Goal: Task Accomplishment & Management: Use online tool/utility

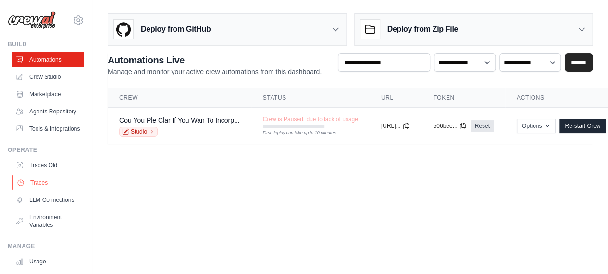
click at [37, 190] on link "Traces" at bounding box center [49, 182] width 73 height 15
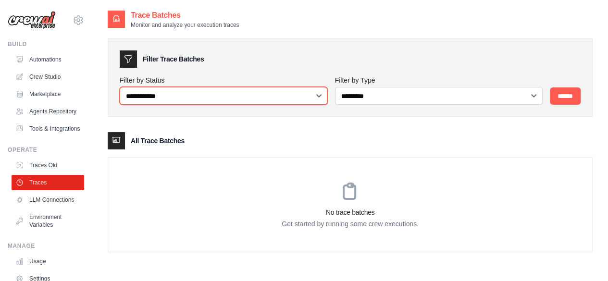
click at [168, 102] on select "**********" at bounding box center [224, 96] width 208 height 18
click at [167, 102] on select "**********" at bounding box center [224, 96] width 208 height 18
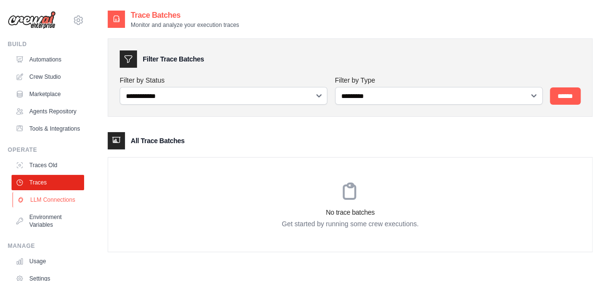
click at [45, 208] on link "LLM Connections" at bounding box center [49, 199] width 73 height 15
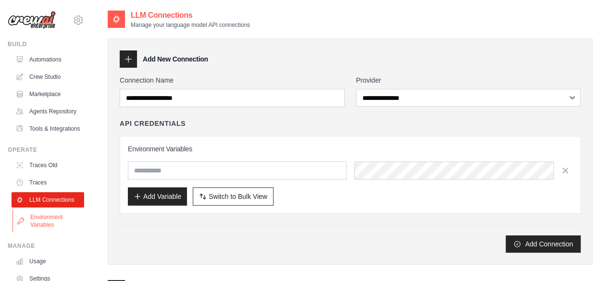
click at [50, 233] on link "Environment Variables" at bounding box center [49, 221] width 73 height 23
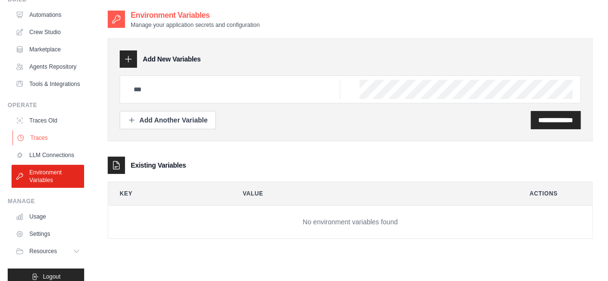
scroll to position [79, 0]
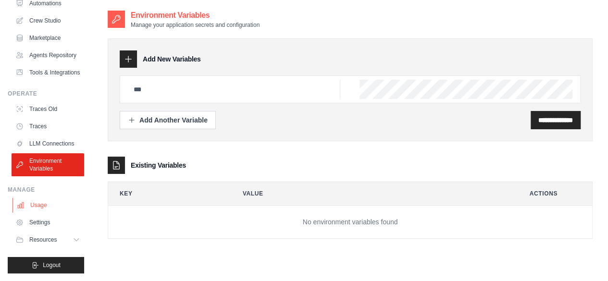
click at [57, 204] on link "Usage" at bounding box center [49, 205] width 73 height 15
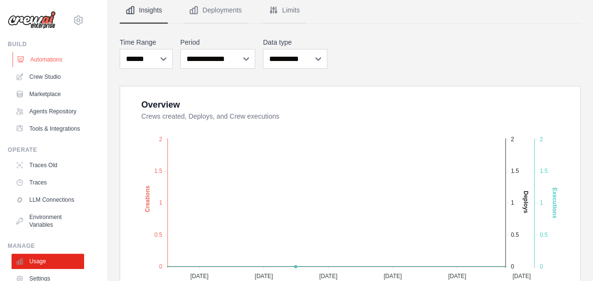
click at [44, 64] on link "Automations" at bounding box center [49, 59] width 73 height 15
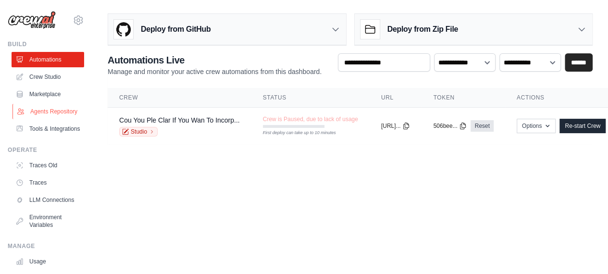
click at [55, 104] on link "Agents Repository" at bounding box center [49, 111] width 73 height 15
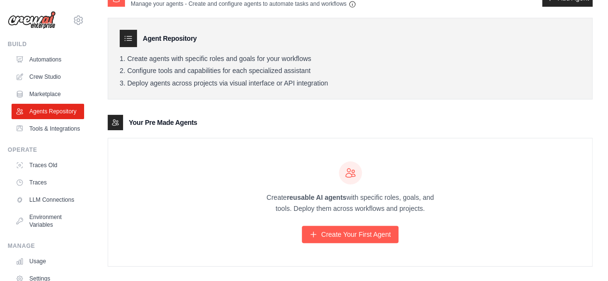
scroll to position [31, 0]
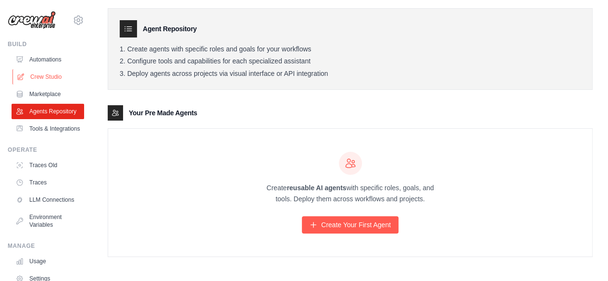
click at [31, 69] on link "Crew Studio" at bounding box center [49, 76] width 73 height 15
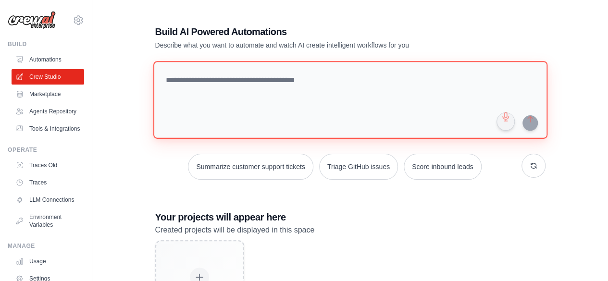
click at [249, 84] on textarea at bounding box center [350, 100] width 394 height 78
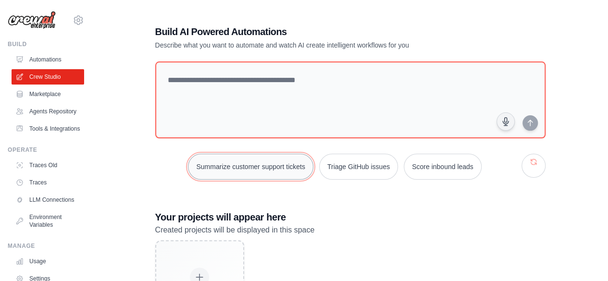
click at [290, 173] on button "Summarize customer support tickets" at bounding box center [250, 167] width 125 height 26
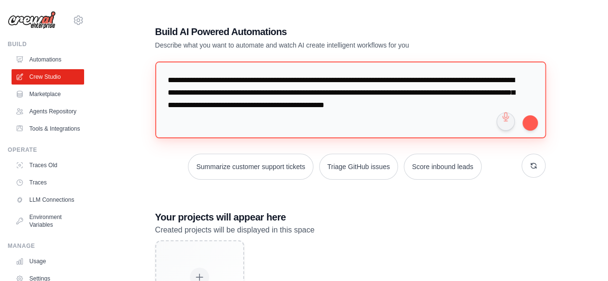
click at [294, 113] on textarea "**********" at bounding box center [350, 100] width 391 height 77
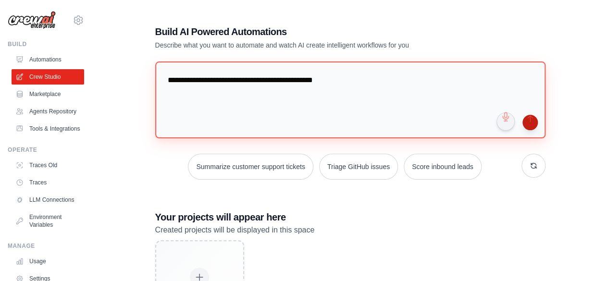
type textarea "**********"
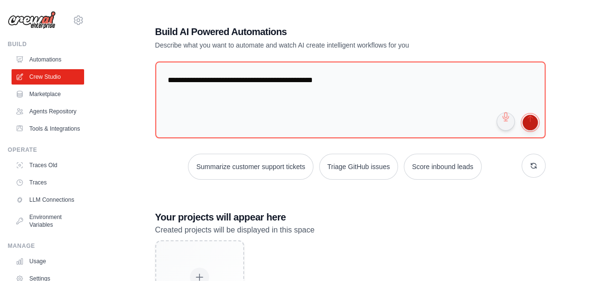
click at [532, 124] on button "submit" at bounding box center [530, 122] width 15 height 15
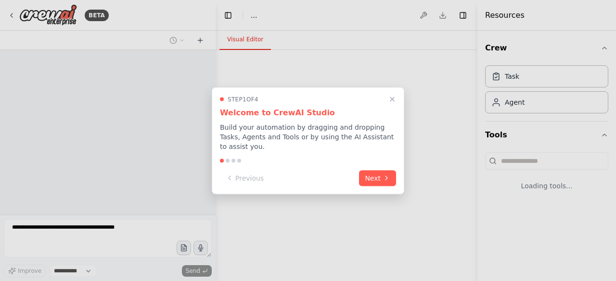
select select "****"
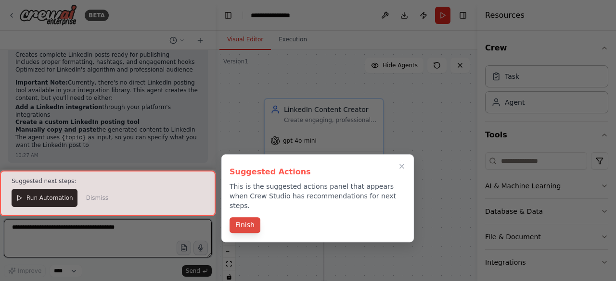
scroll to position [791, 0]
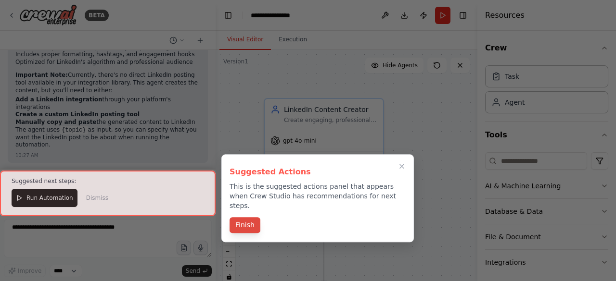
click at [247, 217] on button "Finish" at bounding box center [244, 225] width 31 height 16
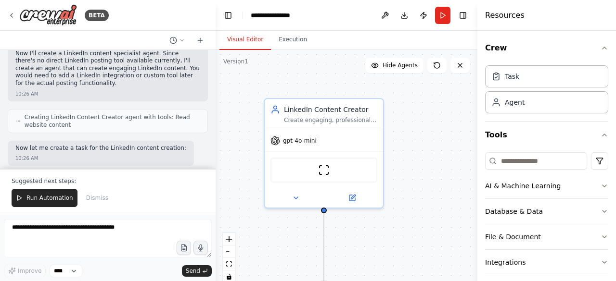
scroll to position [550, 0]
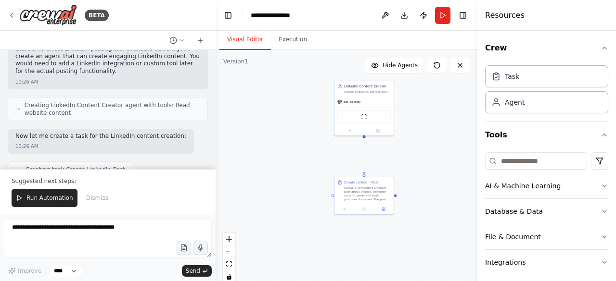
drag, startPoint x: 406, startPoint y: 207, endPoint x: 396, endPoint y: 157, distance: 50.5
click at [396, 157] on div ".deletable-edge-delete-btn { width: 20px; height: 20px; border: 0px solid #ffff…" at bounding box center [346, 170] width 262 height 240
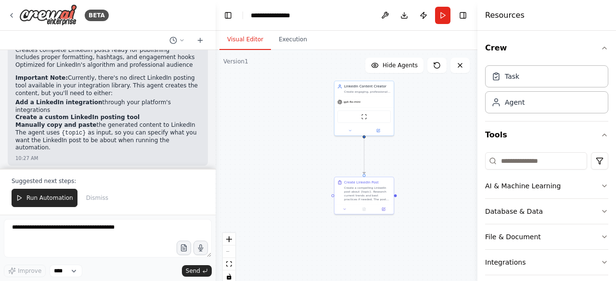
scroll to position [791, 0]
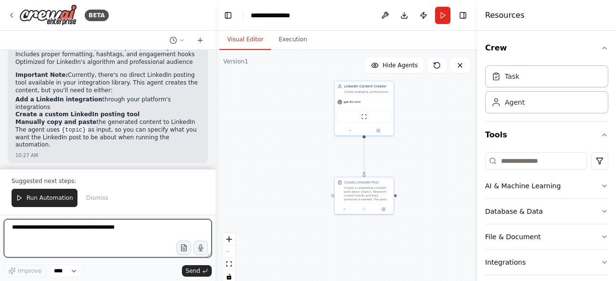
click at [38, 229] on textarea at bounding box center [108, 238] width 208 height 38
type textarea "**********"
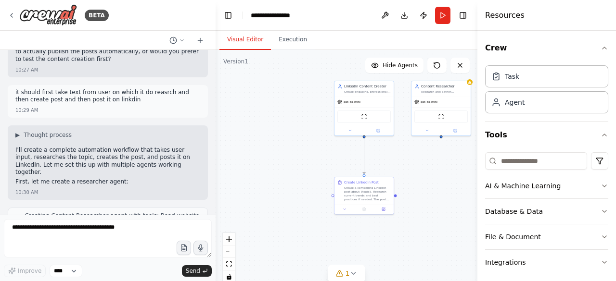
scroll to position [973, 0]
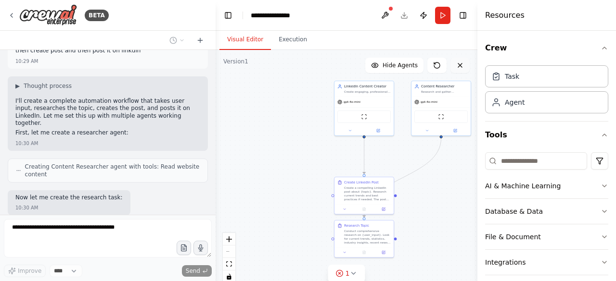
click at [463, 67] on icon at bounding box center [460, 66] width 8 height 8
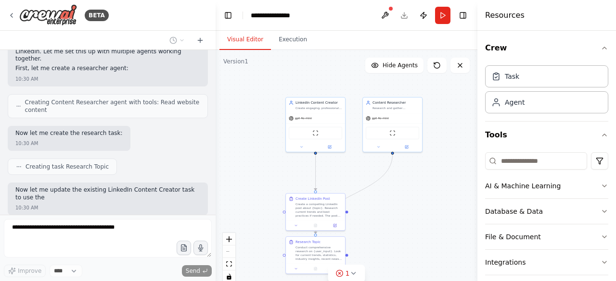
scroll to position [1045, 0]
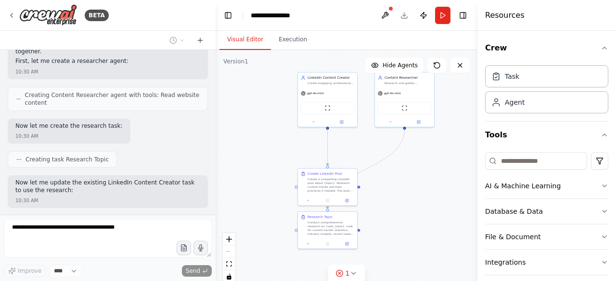
drag, startPoint x: 266, startPoint y: 78, endPoint x: 230, endPoint y: 70, distance: 37.6
click at [230, 70] on div ".deletable-edge-delete-btn { width: 20px; height: 20px; border: 0px solid #ffff…" at bounding box center [346, 170] width 262 height 240
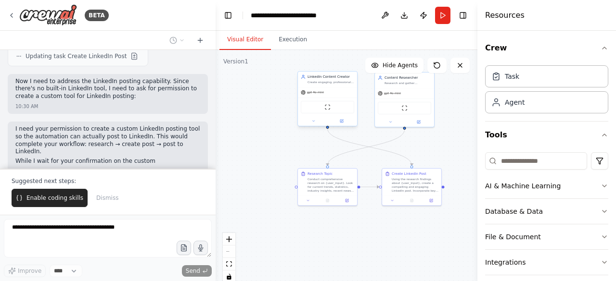
scroll to position [1345, 0]
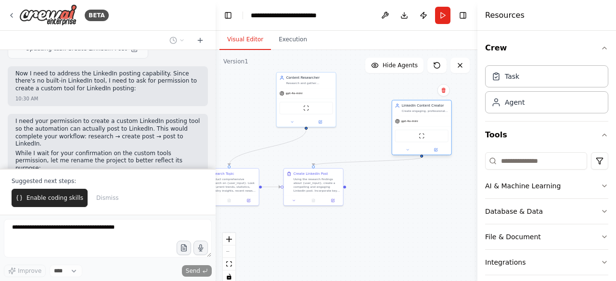
drag, startPoint x: 323, startPoint y: 95, endPoint x: 401, endPoint y: 143, distance: 91.2
click at [417, 126] on div "gpt-4o-mini" at bounding box center [421, 121] width 59 height 11
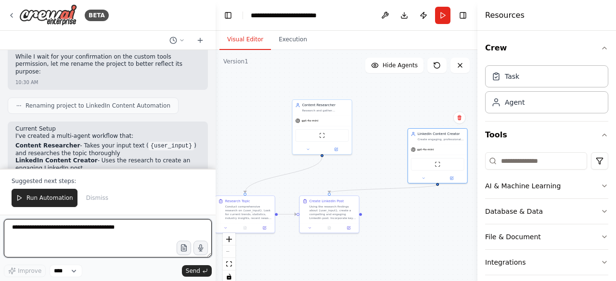
scroll to position [1449, 0]
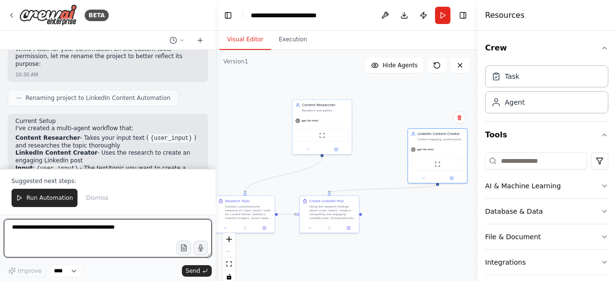
drag, startPoint x: 400, startPoint y: 221, endPoint x: 416, endPoint y: 248, distance: 31.7
click at [416, 248] on div ".deletable-edge-delete-btn { width: 20px; height: 20px; border: 0px solid #ffff…" at bounding box center [346, 170] width 262 height 240
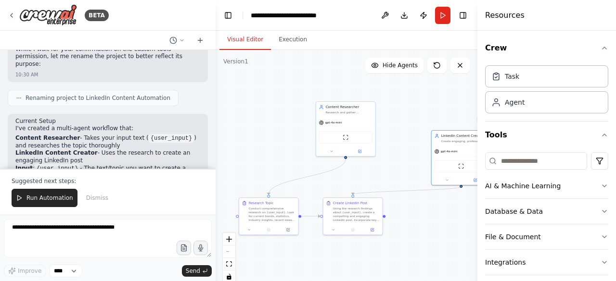
drag, startPoint x: 240, startPoint y: 150, endPoint x: 263, endPoint y: 152, distance: 23.2
click at [263, 152] on div ".deletable-edge-delete-btn { width: 20px; height: 20px; border: 0px solid #ffff…" at bounding box center [346, 170] width 262 height 240
click at [55, 201] on span "Run Automation" at bounding box center [49, 198] width 47 height 8
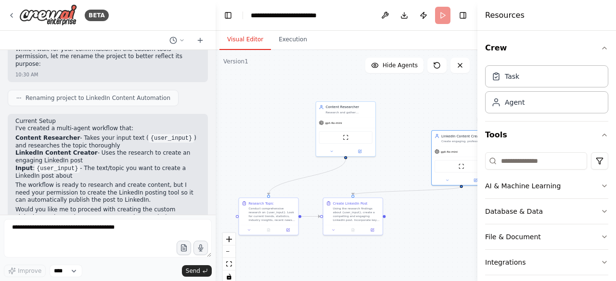
scroll to position [1403, 0]
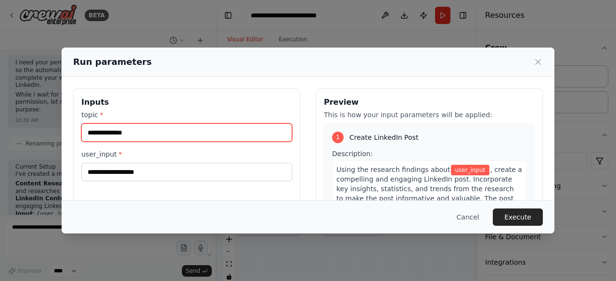
click at [143, 126] on input "topic *" at bounding box center [186, 133] width 211 height 18
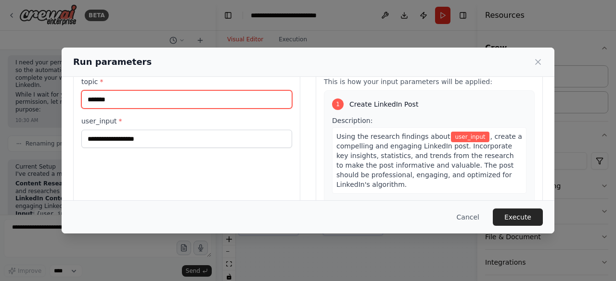
scroll to position [48, 0]
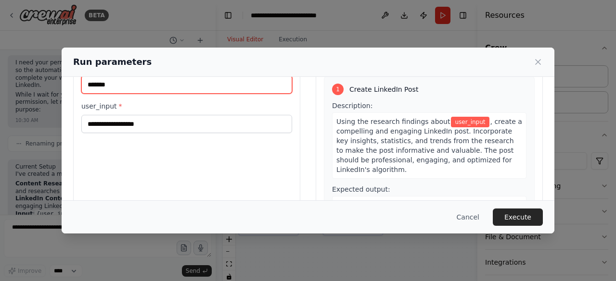
type input "*******"
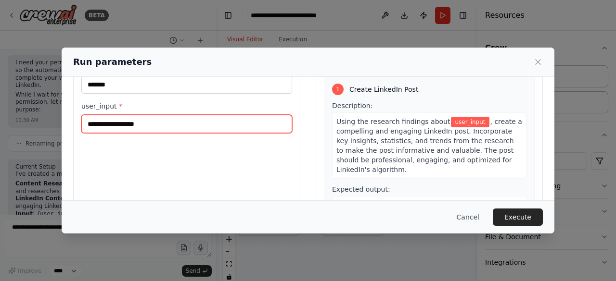
click at [143, 120] on input "user_input *" at bounding box center [186, 124] width 211 height 18
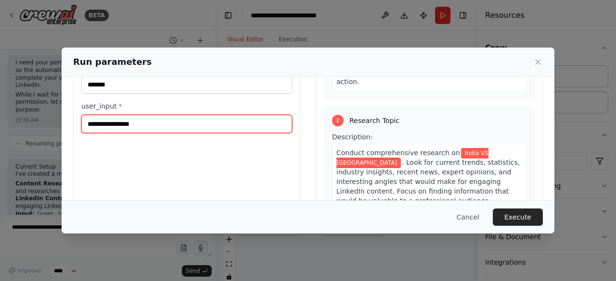
scroll to position [192, 0]
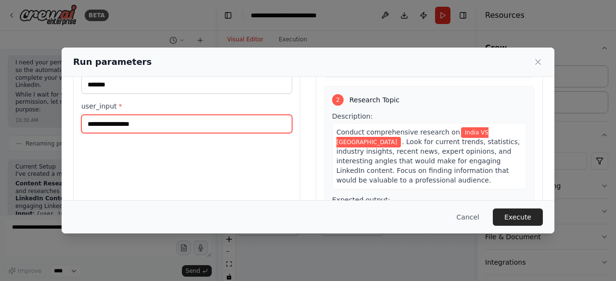
type input "**********"
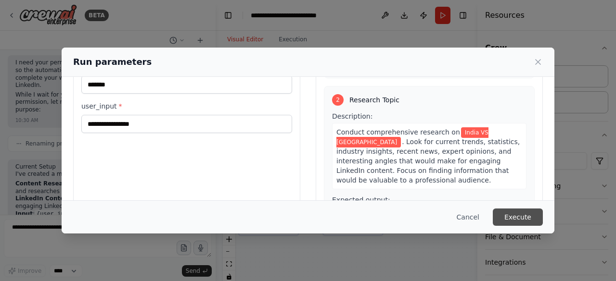
click at [520, 218] on button "Execute" at bounding box center [518, 217] width 50 height 17
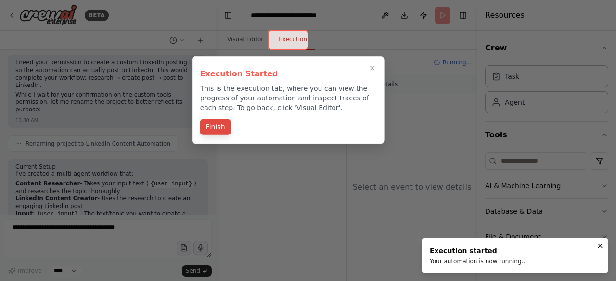
click at [215, 124] on button "Finish" at bounding box center [215, 127] width 31 height 16
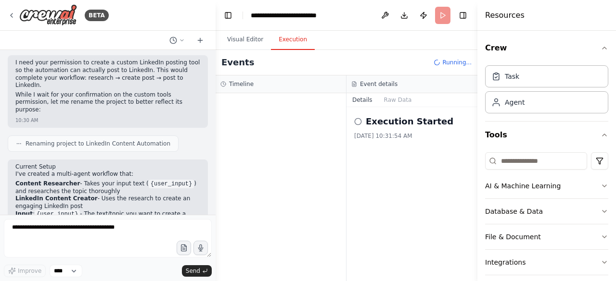
click at [285, 39] on button "Execution" at bounding box center [293, 40] width 44 height 20
click at [247, 41] on button "Visual Editor" at bounding box center [244, 40] width 51 height 20
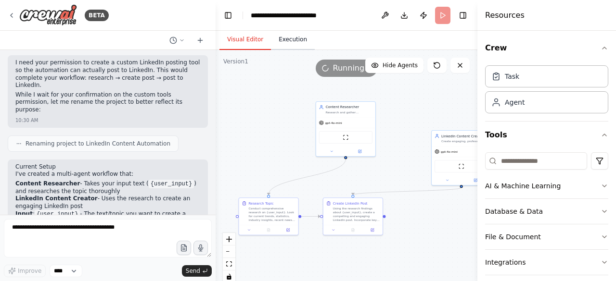
click at [293, 38] on button "Execution" at bounding box center [293, 40] width 44 height 20
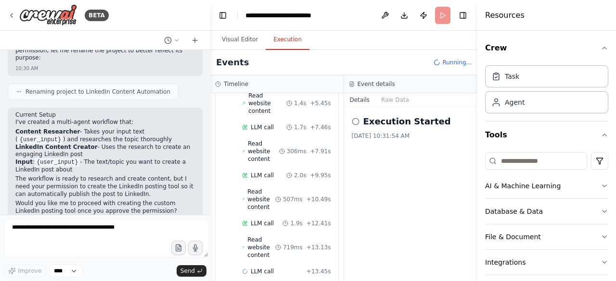
scroll to position [122, 0]
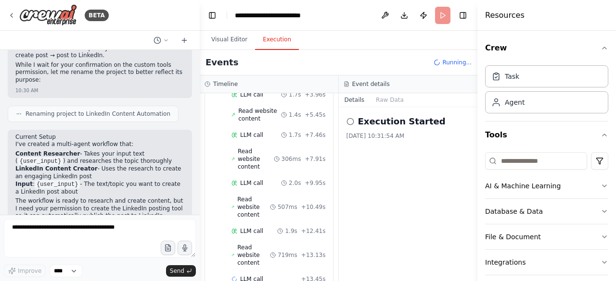
drag, startPoint x: 214, startPoint y: 113, endPoint x: 200, endPoint y: 116, distance: 14.8
click at [200, 116] on div "BETA create agent which create post and post on Linkdin 10:26 AM ▶ Thought proc…" at bounding box center [308, 140] width 616 height 281
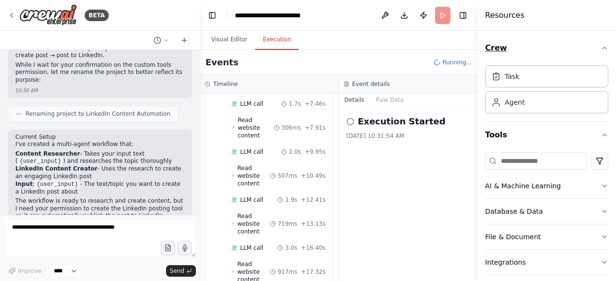
click at [600, 50] on icon "button" at bounding box center [604, 48] width 8 height 8
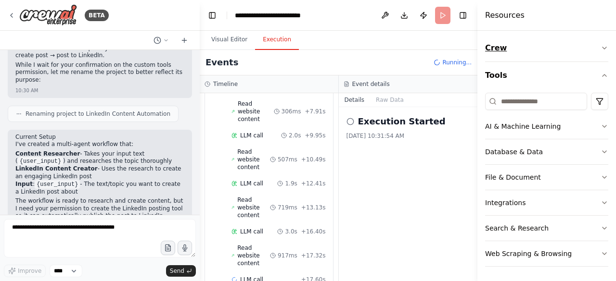
click at [601, 54] on button "Crew" at bounding box center [546, 48] width 123 height 27
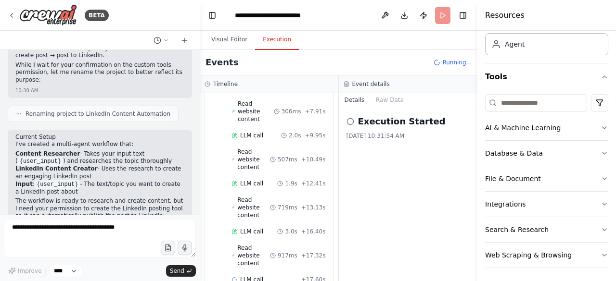
scroll to position [59, 0]
click at [549, 78] on button "Tools" at bounding box center [546, 76] width 123 height 27
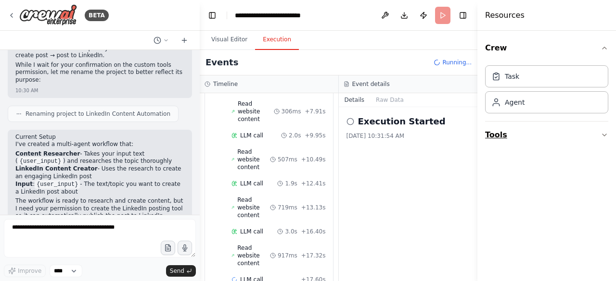
click at [552, 146] on button "Tools" at bounding box center [546, 135] width 123 height 27
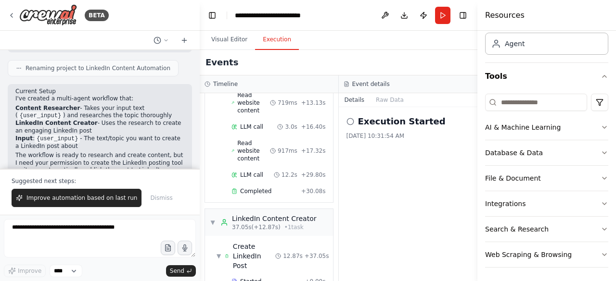
scroll to position [347, 0]
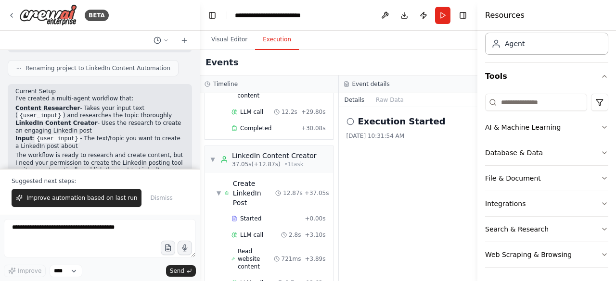
click at [379, 129] on div "Execution Started 9/24/2025, 10:31:54 AM" at bounding box center [408, 127] width 124 height 25
click at [384, 95] on button "Raw Data" at bounding box center [389, 99] width 39 height 13
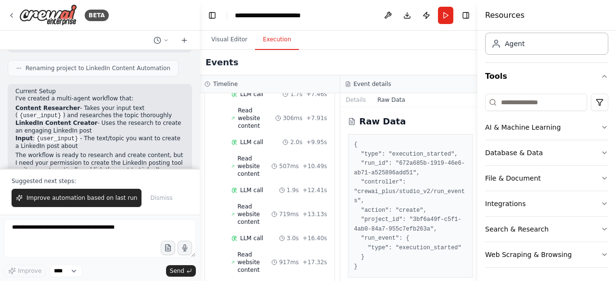
scroll to position [0, 0]
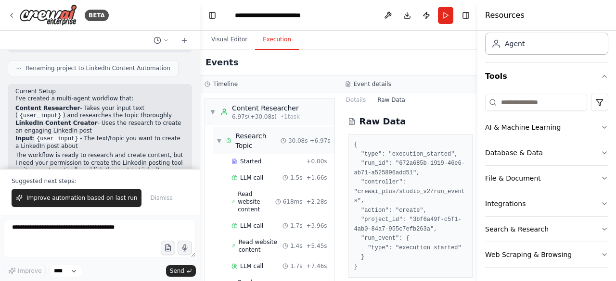
click at [221, 140] on span "▼" at bounding box center [218, 141] width 5 height 8
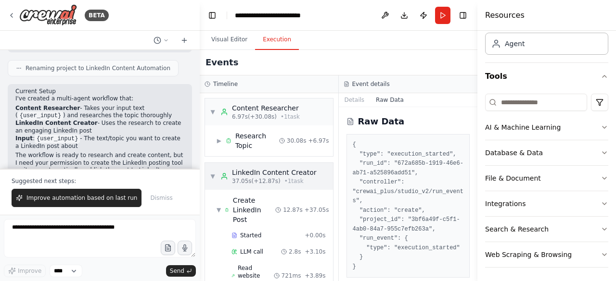
click at [213, 176] on span "▼" at bounding box center [213, 177] width 6 height 8
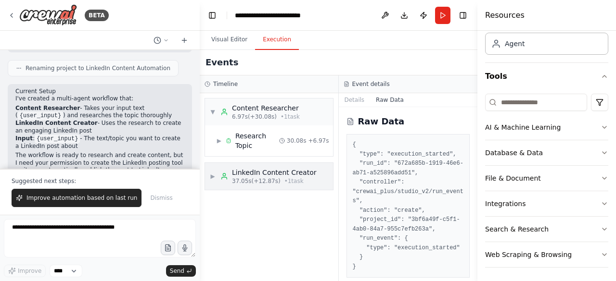
click at [213, 176] on div "▶ LinkedIn Content Creator 37.05s (+12.87s) • 1 task" at bounding box center [269, 176] width 128 height 27
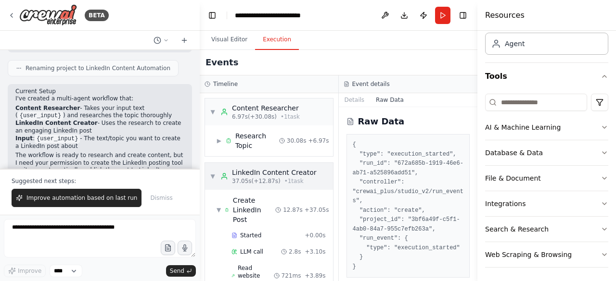
scroll to position [37, 0]
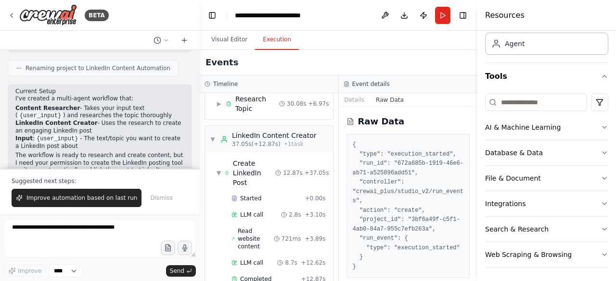
click at [359, 84] on h3 "Event details" at bounding box center [371, 84] width 38 height 8
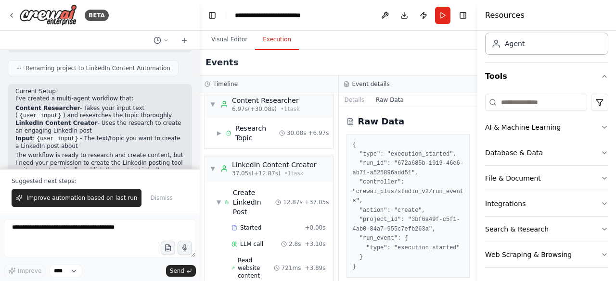
scroll to position [0, 0]
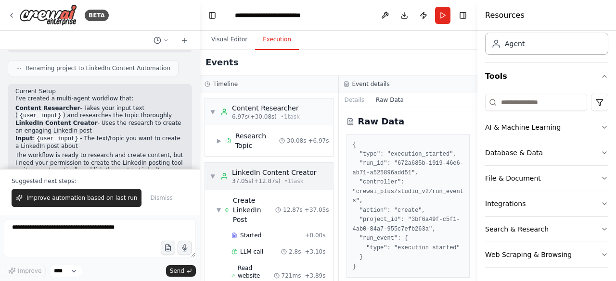
click at [210, 177] on span "▼" at bounding box center [213, 177] width 6 height 8
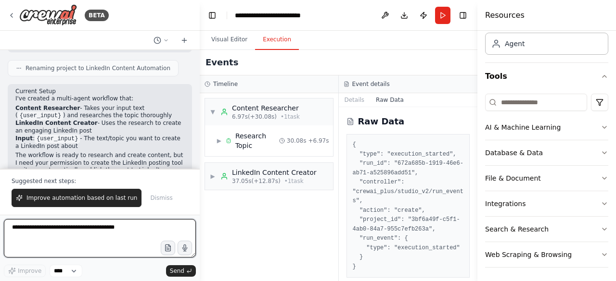
click at [52, 235] on textarea at bounding box center [100, 238] width 192 height 38
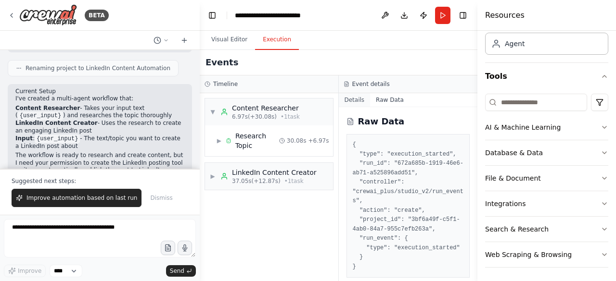
click at [344, 102] on button "Details" at bounding box center [355, 99] width 32 height 13
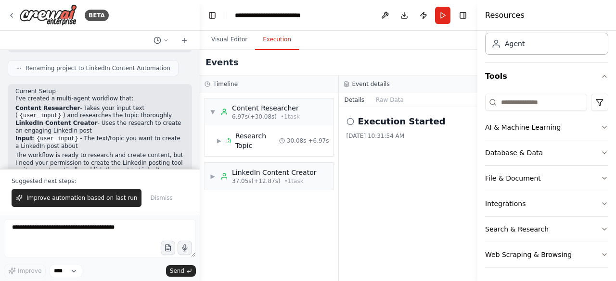
click at [361, 127] on h2 "Execution Started" at bounding box center [402, 121] width 88 height 13
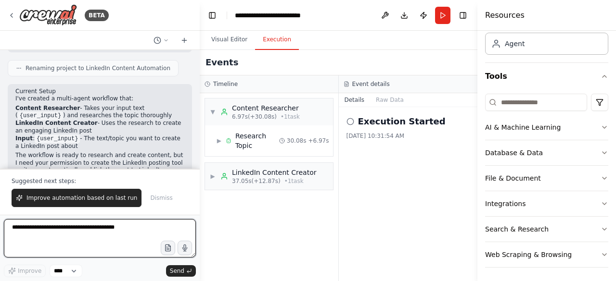
click at [85, 236] on textarea at bounding box center [100, 238] width 192 height 38
type textarea "**********"
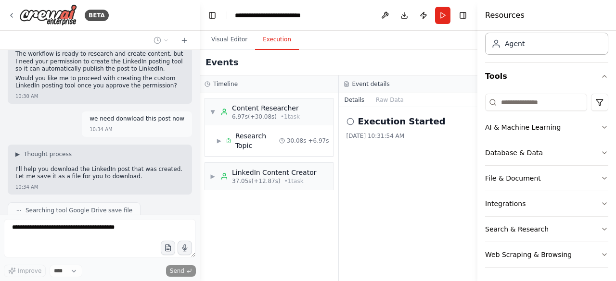
scroll to position [1675, 0]
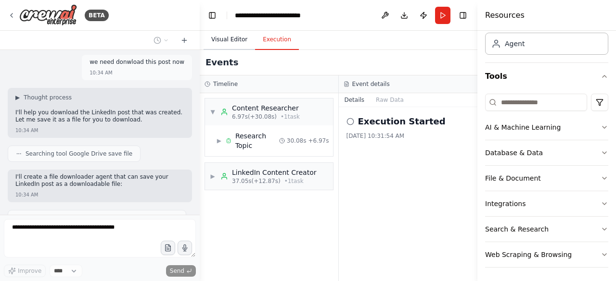
click at [232, 39] on button "Visual Editor" at bounding box center [228, 40] width 51 height 20
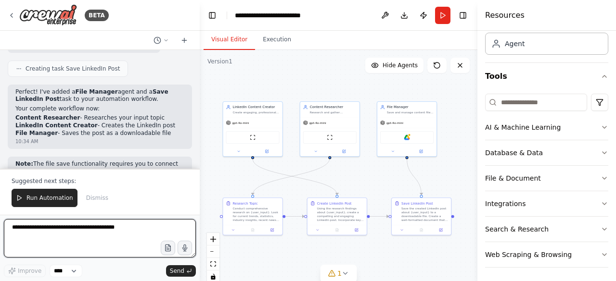
scroll to position [1897, 0]
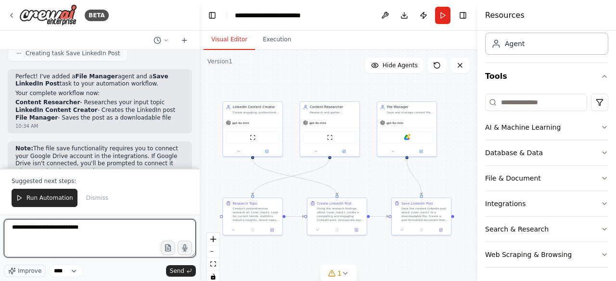
type textarea "**********"
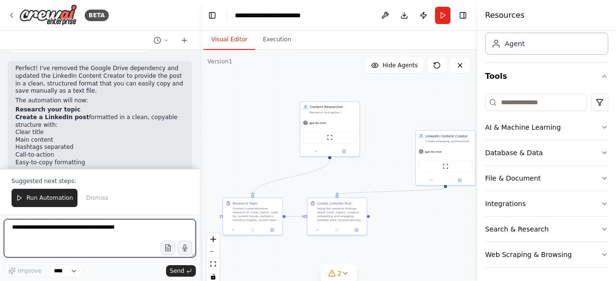
scroll to position [2378, 0]
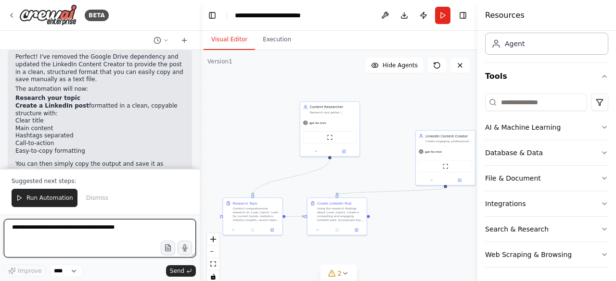
click at [77, 243] on textarea at bounding box center [100, 238] width 192 height 38
type textarea "***"
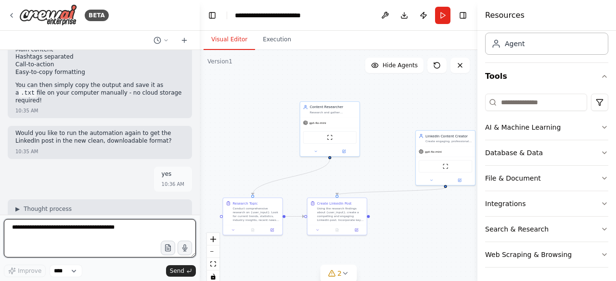
scroll to position [2464, 0]
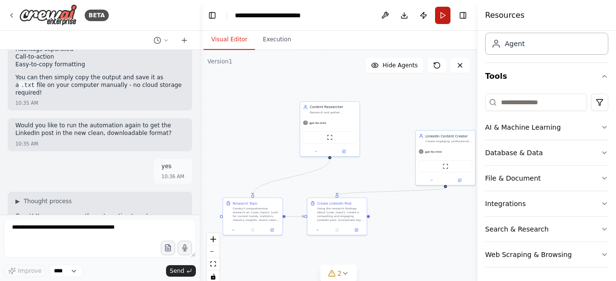
click at [448, 12] on button "Run" at bounding box center [442, 15] width 15 height 17
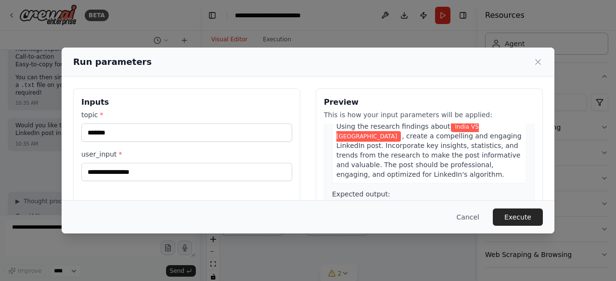
scroll to position [96, 0]
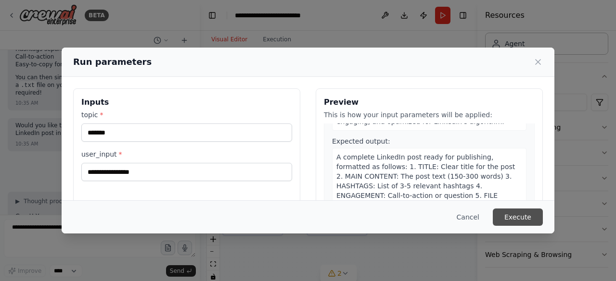
click at [519, 220] on button "Execute" at bounding box center [518, 217] width 50 height 17
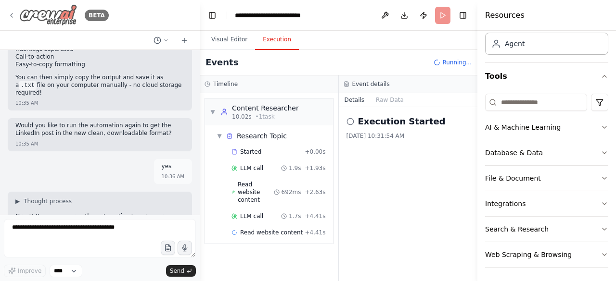
click at [13, 13] on icon at bounding box center [12, 15] width 2 height 4
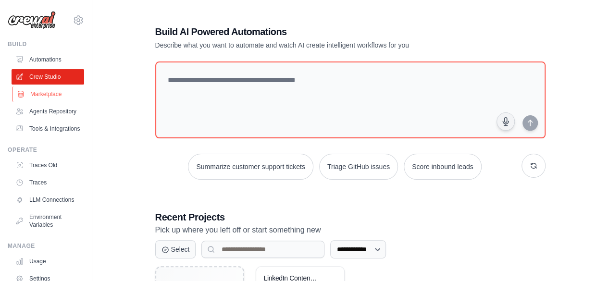
click at [38, 94] on link "Marketplace" at bounding box center [49, 94] width 73 height 15
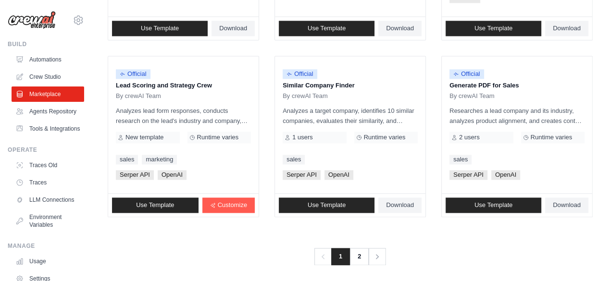
scroll to position [634, 0]
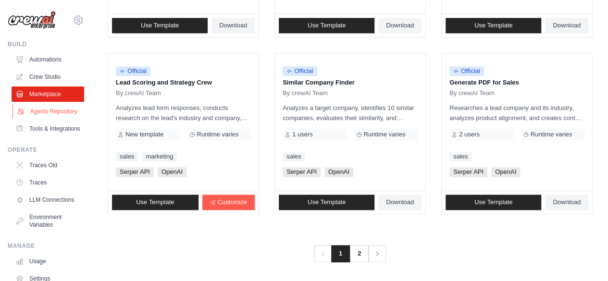
click at [27, 114] on link "Agents Repository" at bounding box center [49, 111] width 73 height 15
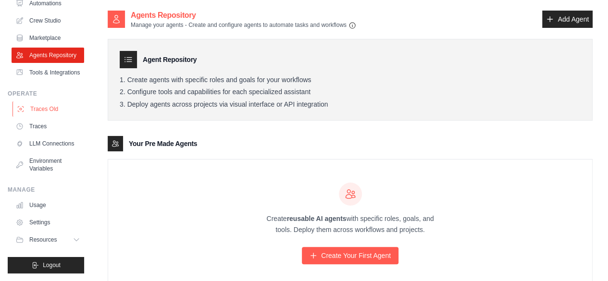
scroll to position [31, 0]
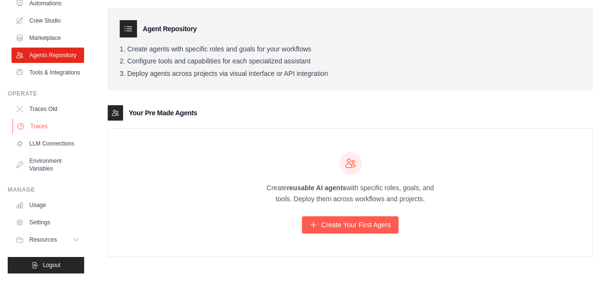
click at [48, 119] on link "Traces" at bounding box center [49, 126] width 73 height 15
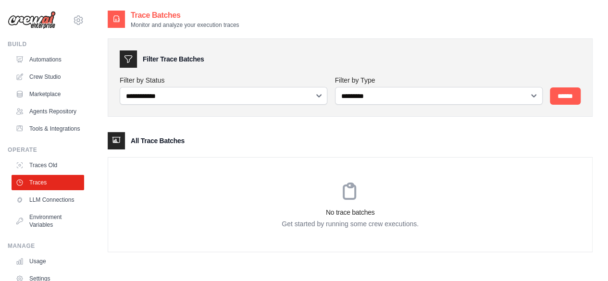
click at [156, 128] on div "**********" at bounding box center [350, 141] width 485 height 224
click at [222, 79] on label "Filter by Status" at bounding box center [224, 81] width 208 height 10
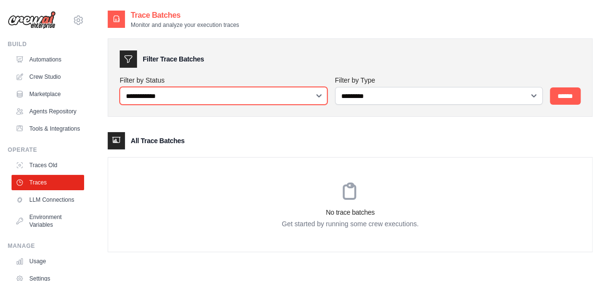
click at [222, 87] on select "**********" at bounding box center [224, 96] width 208 height 18
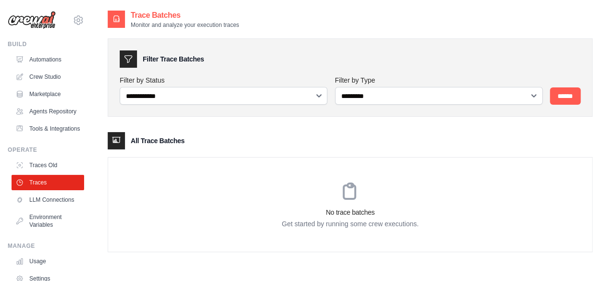
click at [199, 105] on div "**********" at bounding box center [350, 77] width 485 height 78
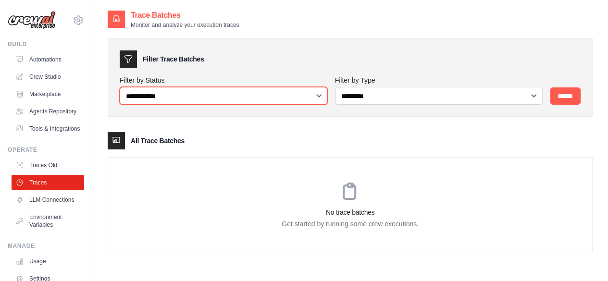
click at [193, 100] on select "**********" at bounding box center [224, 96] width 208 height 18
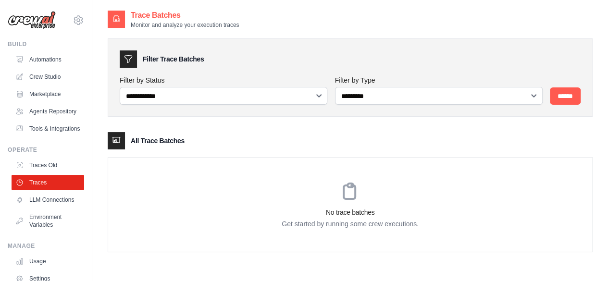
click at [446, 108] on div "**********" at bounding box center [350, 77] width 485 height 78
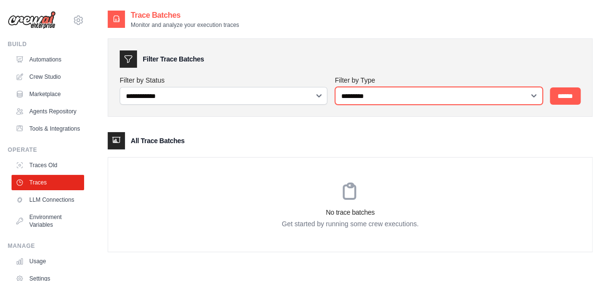
click at [400, 102] on select "**********" at bounding box center [439, 96] width 208 height 18
select select "*****"
click at [335, 87] on select "**********" at bounding box center [439, 96] width 208 height 18
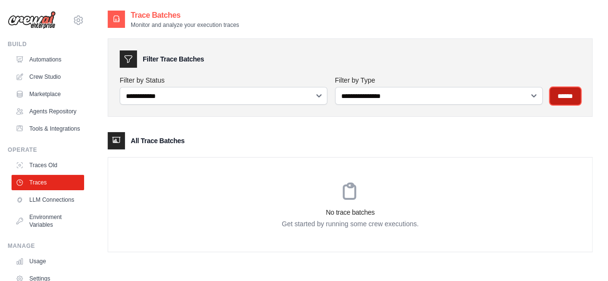
click at [568, 97] on input "******" at bounding box center [565, 96] width 31 height 17
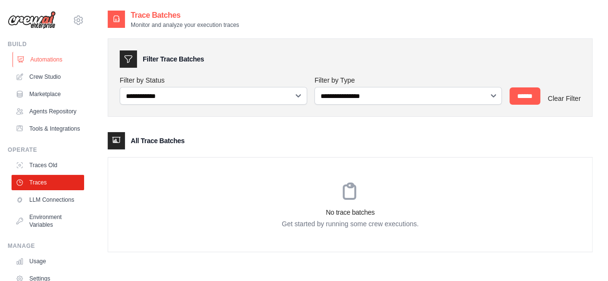
click at [40, 60] on link "Automations" at bounding box center [49, 59] width 73 height 15
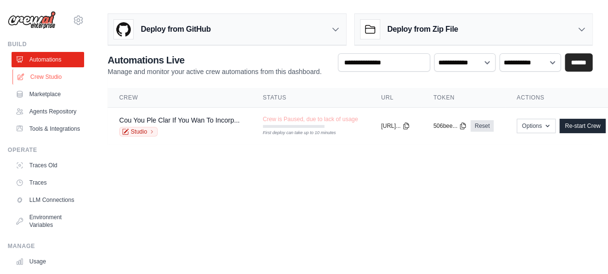
click at [34, 79] on link "Crew Studio" at bounding box center [49, 76] width 73 height 15
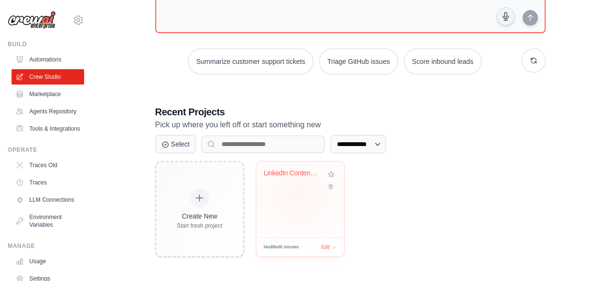
click at [299, 192] on div "LinkedIn Content Automation" at bounding box center [300, 200] width 88 height 76
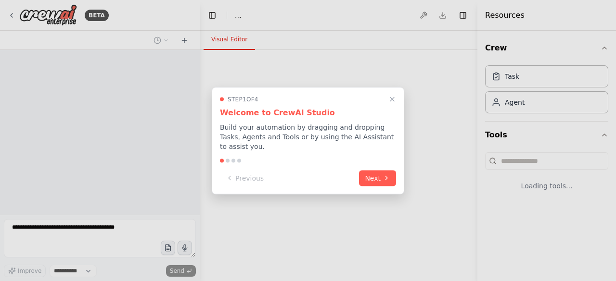
select select "****"
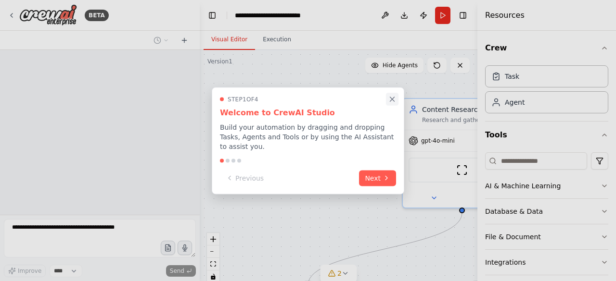
click at [392, 101] on icon "Close walkthrough" at bounding box center [392, 99] width 4 height 4
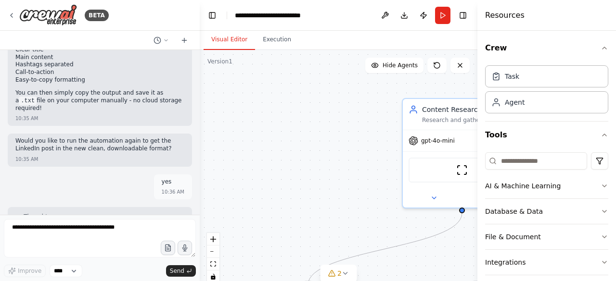
scroll to position [2464, 0]
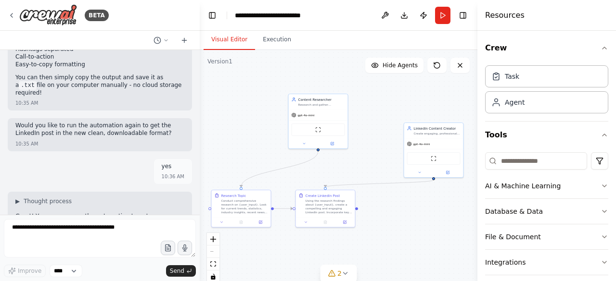
drag, startPoint x: 306, startPoint y: 108, endPoint x: 240, endPoint y: 99, distance: 66.5
click at [240, 99] on div ".deletable-edge-delete-btn { width: 20px; height: 20px; border: 0px solid #ffff…" at bounding box center [339, 170] width 278 height 240
click at [271, 43] on button "Execution" at bounding box center [277, 40] width 44 height 20
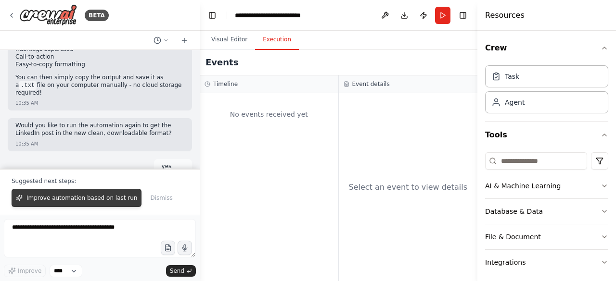
click at [77, 202] on span "Improve automation based on last run" at bounding box center [81, 198] width 111 height 8
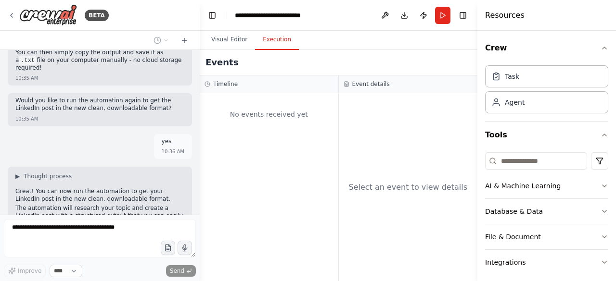
scroll to position [2513, 0]
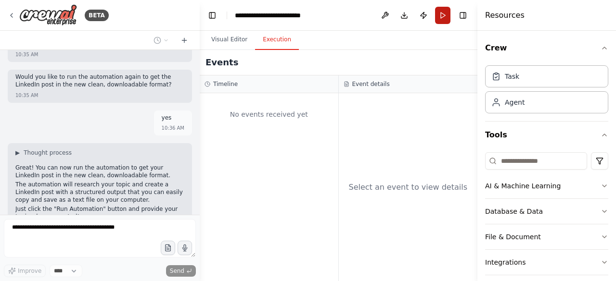
click at [445, 18] on button "Run" at bounding box center [442, 15] width 15 height 17
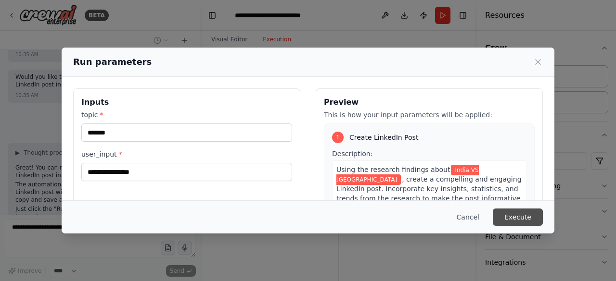
click at [520, 217] on button "Execute" at bounding box center [518, 217] width 50 height 17
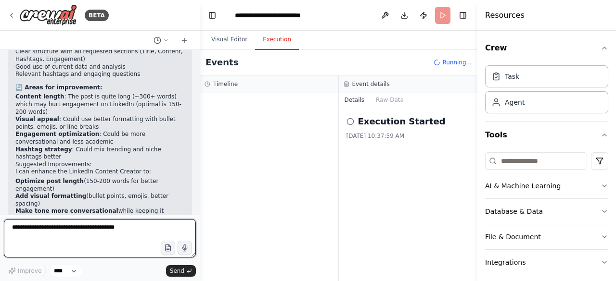
scroll to position [2799, 0]
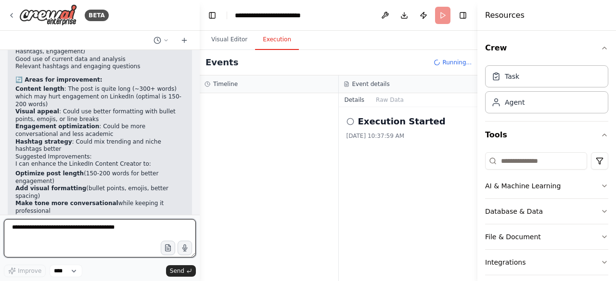
click at [61, 225] on textarea at bounding box center [100, 238] width 192 height 38
type textarea "***"
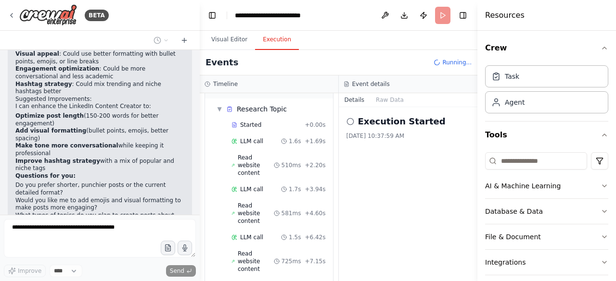
scroll to position [43, 0]
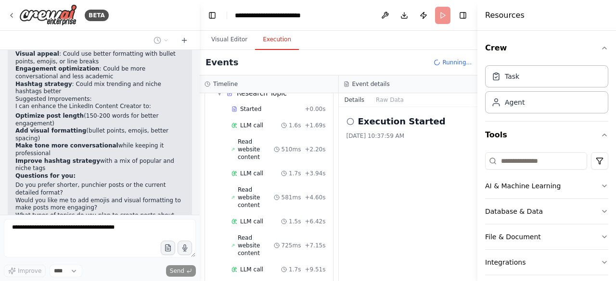
click at [250, 132] on div "Started + 0.00s LLM call 1.6s + 1.69s Read website content 510ms + 2.20s LLM ca…" at bounding box center [273, 198] width 120 height 193
click at [247, 123] on span "LLM call" at bounding box center [251, 126] width 23 height 8
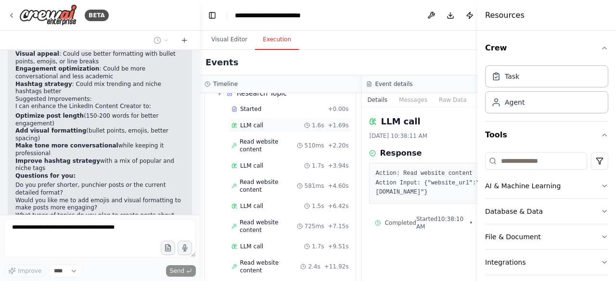
click at [247, 130] on div "LLM call 1.6s + 1.69s" at bounding box center [290, 125] width 124 height 14
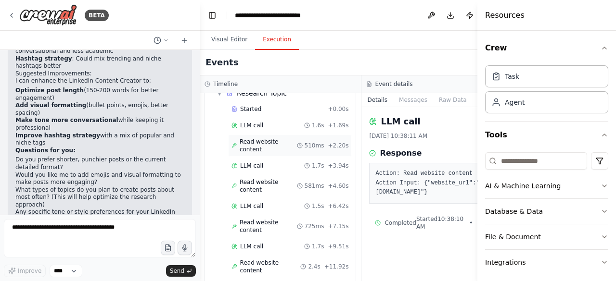
click at [246, 146] on span "Read website content" at bounding box center [268, 145] width 57 height 15
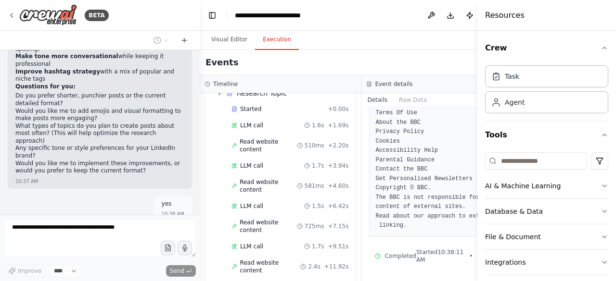
scroll to position [299, 0]
click at [254, 186] on span "Read website content" at bounding box center [269, 185] width 59 height 15
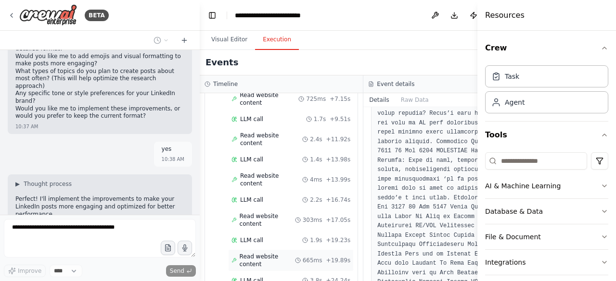
scroll to position [3025, 0]
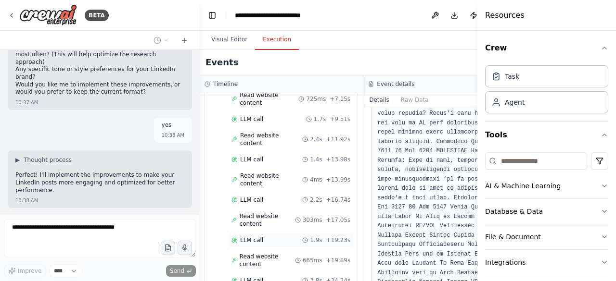
click at [251, 237] on span "LLM call" at bounding box center [251, 241] width 23 height 8
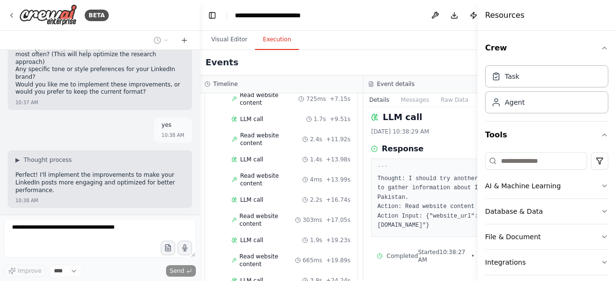
scroll to position [0, 0]
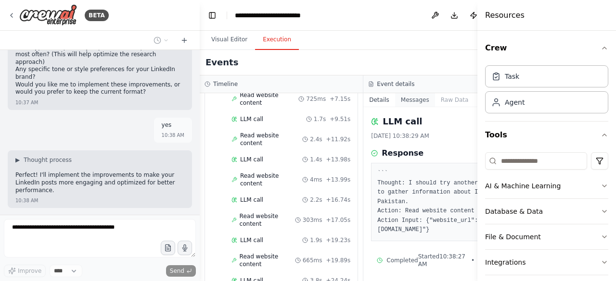
click at [401, 100] on button "Messages" at bounding box center [415, 99] width 40 height 13
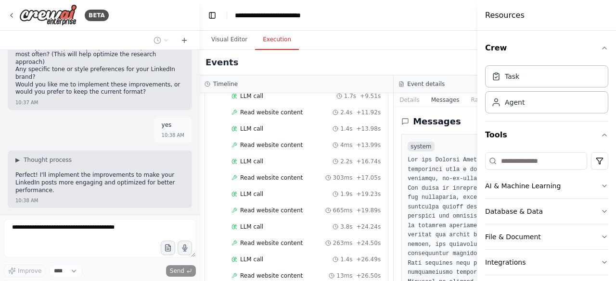
scroll to position [151, 0]
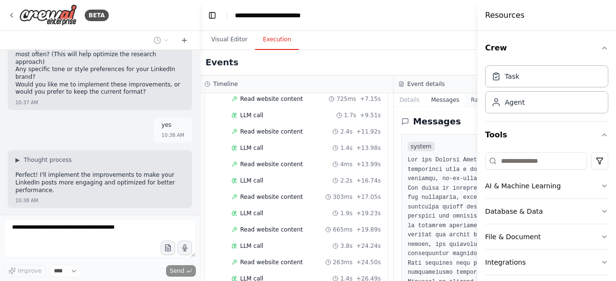
click at [465, 97] on button "Raw Data" at bounding box center [484, 99] width 39 height 13
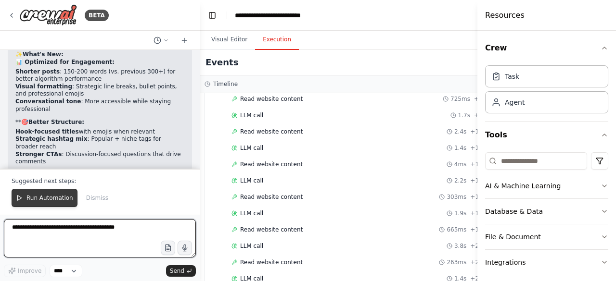
scroll to position [3323, 0]
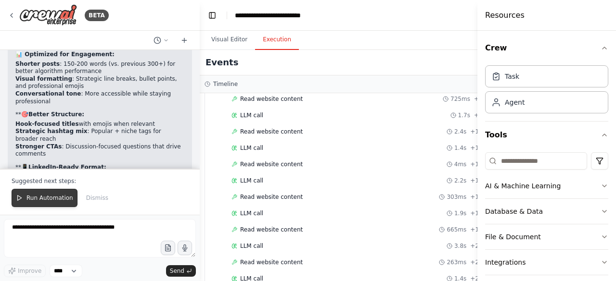
click at [60, 194] on button "Run Automation" at bounding box center [45, 198] width 66 height 18
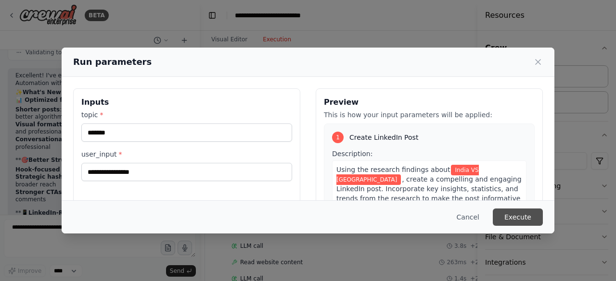
click at [512, 213] on button "Execute" at bounding box center [518, 217] width 50 height 17
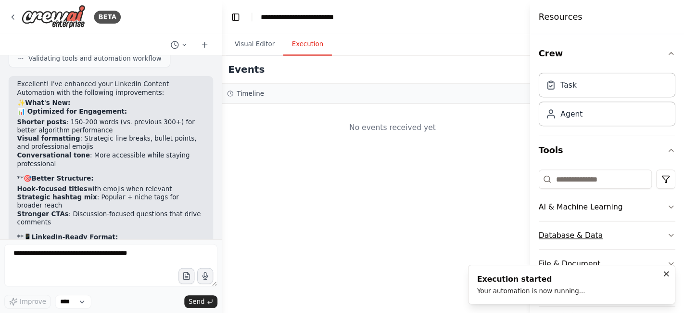
scroll to position [0, 0]
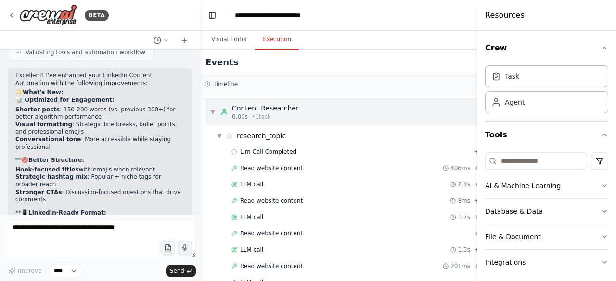
click at [240, 105] on div "Content Researcher" at bounding box center [265, 108] width 67 height 10
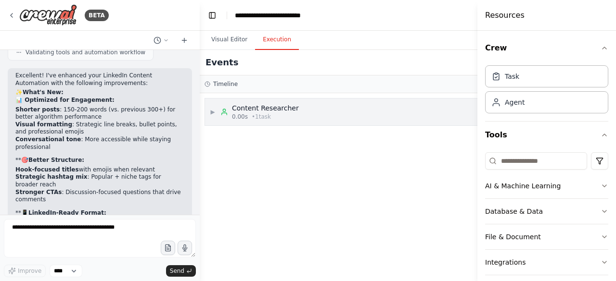
click at [237, 111] on div "Content Researcher" at bounding box center [265, 108] width 67 height 10
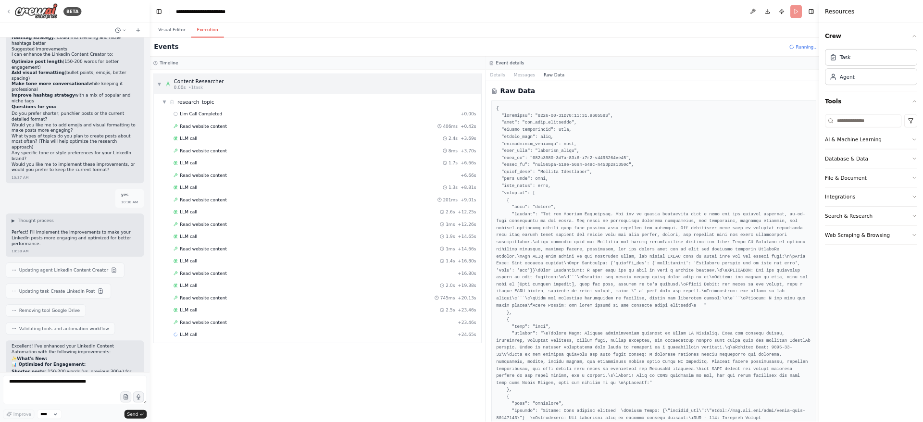
scroll to position [2891, 0]
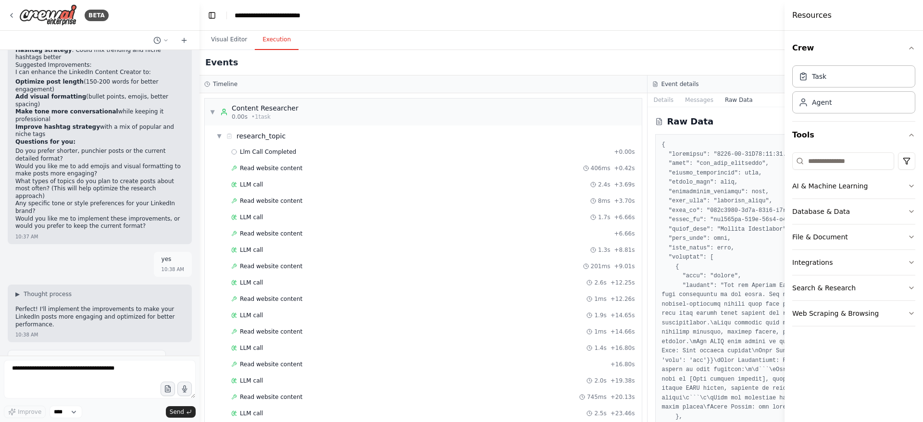
click at [606, 281] on div "Llm Call Completed + 0.00s Read website content 406ms + 0.42s LLM call 2.4s + 3…" at bounding box center [428, 308] width 430 height 327
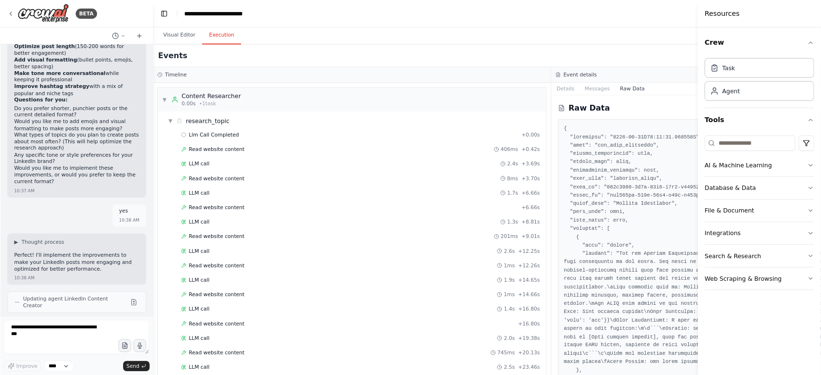
scroll to position [3169, 0]
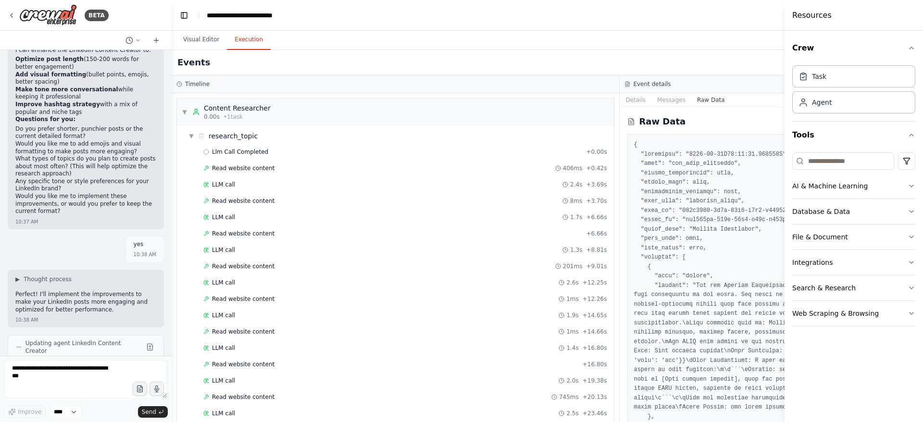
drag, startPoint x: 198, startPoint y: 60, endPoint x: 172, endPoint y: 62, distance: 26.5
click at [172, 62] on div "BETA create agent which create post and post on Linkdin 10:26 AM ▶ Thought proc…" at bounding box center [461, 211] width 923 height 422
click at [615, 47] on icon "button" at bounding box center [912, 48] width 8 height 8
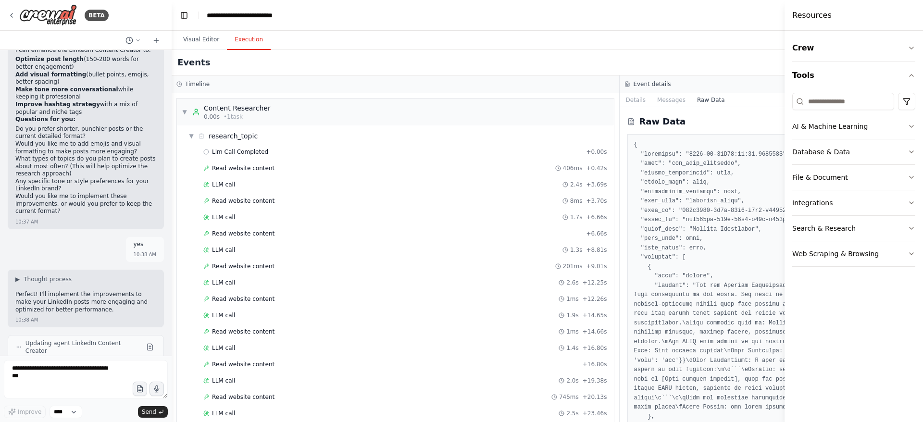
click at [615, 75] on div "Crew Tools AI & Machine Learning Database & Data File & Document Integrations S…" at bounding box center [854, 227] width 139 height 392
click at [615, 76] on icon "button" at bounding box center [912, 76] width 8 height 8
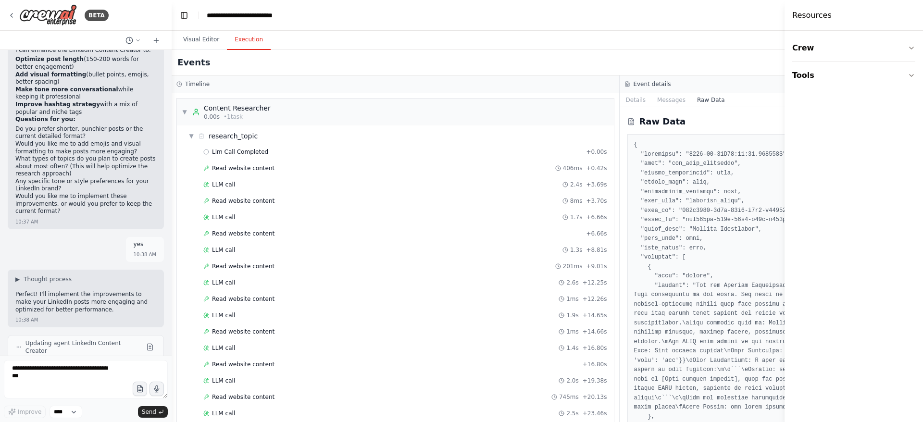
click at [615, 102] on button "Details" at bounding box center [636, 99] width 32 height 13
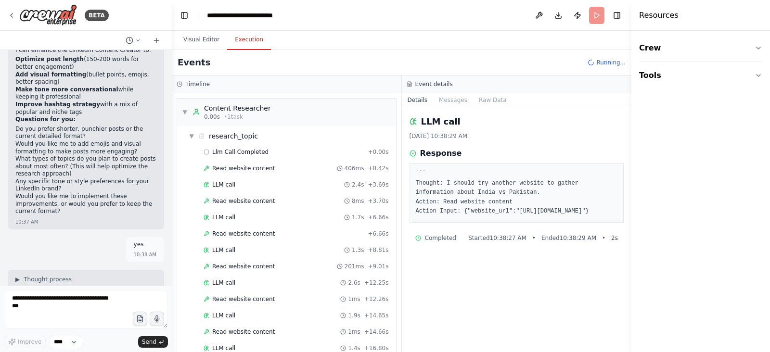
scroll to position [3817, 0]
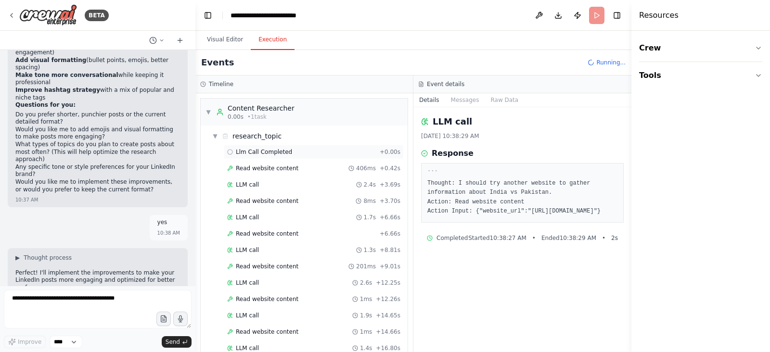
drag, startPoint x: 169, startPoint y: 148, endPoint x: 245, endPoint y: 152, distance: 76.1
click at [197, 151] on div "BETA create agent which create post and post on Linkdin 10:26 AM ▶ Thought proc…" at bounding box center [385, 176] width 770 height 352
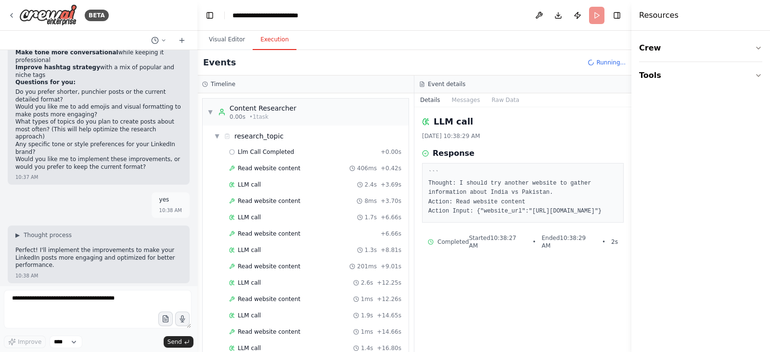
scroll to position [2929, 0]
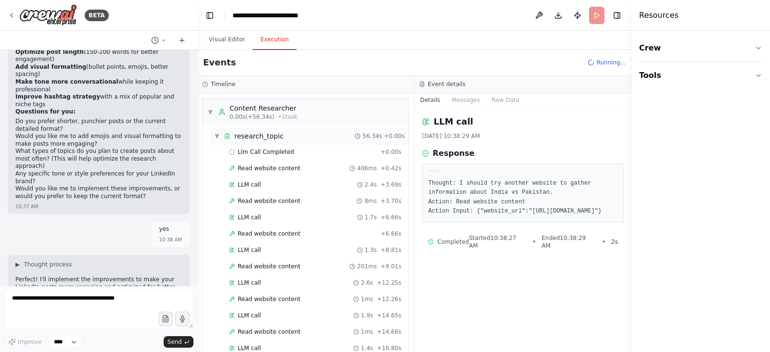
click at [221, 134] on div "▼ research_topic" at bounding box center [248, 136] width 69 height 10
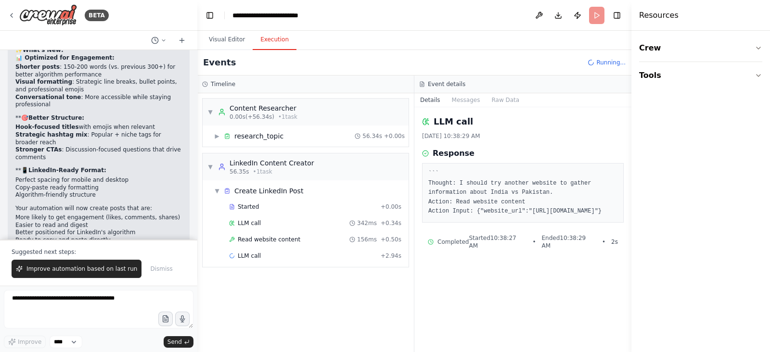
scroll to position [3334, 0]
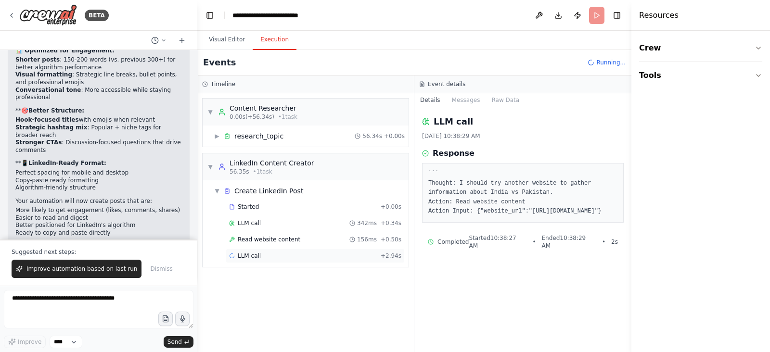
click at [233, 252] on div "LLM call" at bounding box center [245, 256] width 32 height 8
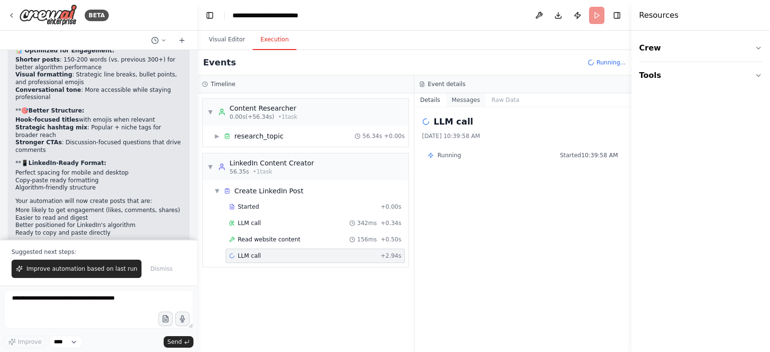
click at [464, 100] on button "Messages" at bounding box center [466, 99] width 40 height 13
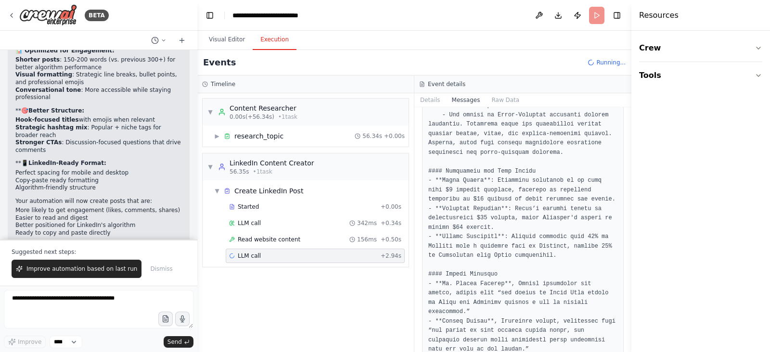
scroll to position [1639, 0]
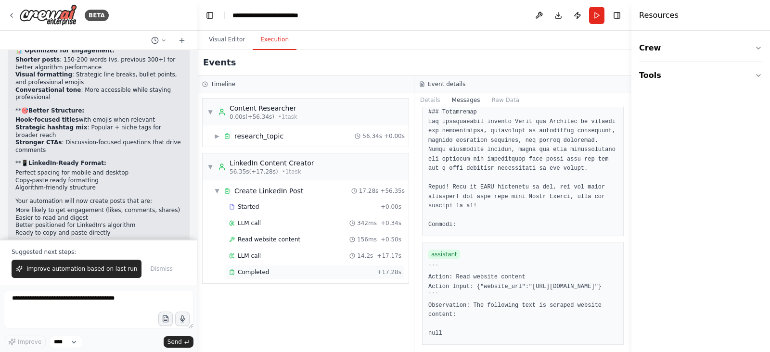
click at [253, 268] on span "Completed" at bounding box center [253, 272] width 31 height 8
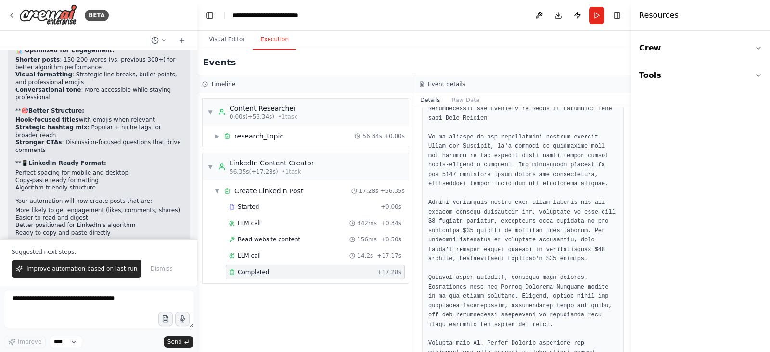
scroll to position [489, 0]
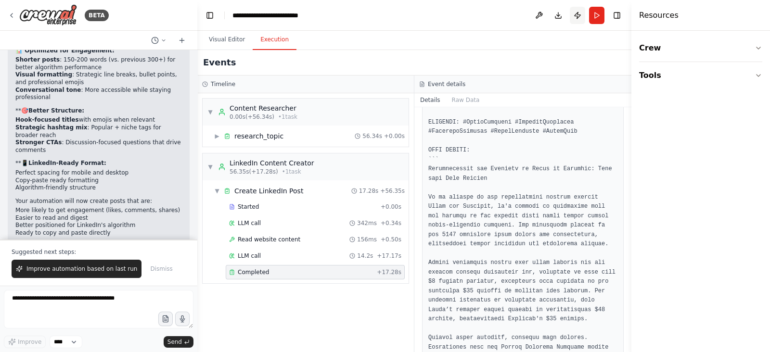
click at [575, 15] on button "Publish" at bounding box center [576, 15] width 15 height 17
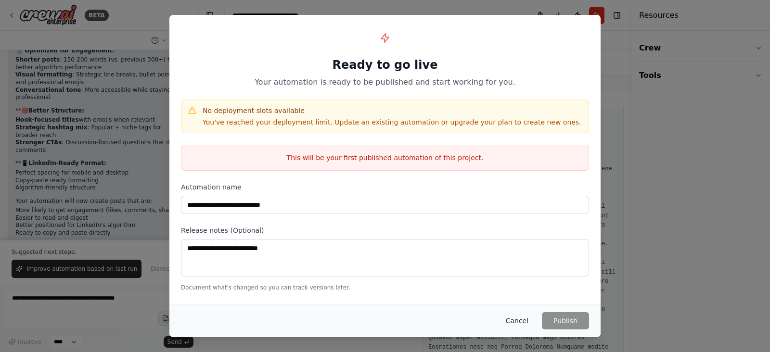
click at [519, 281] on button "Cancel" at bounding box center [517, 320] width 38 height 17
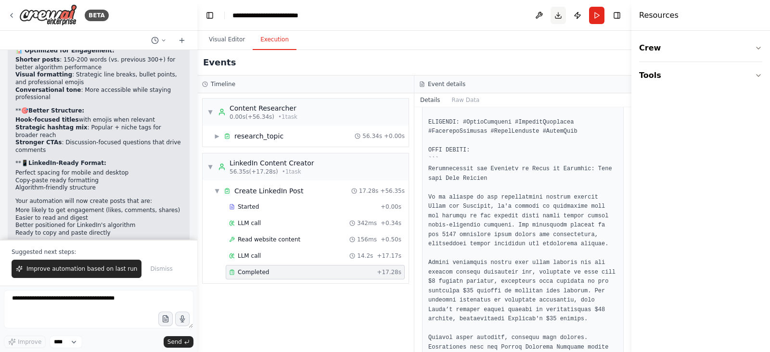
click at [560, 14] on button "Download" at bounding box center [557, 15] width 15 height 17
click at [615, 15] on button "Toggle Right Sidebar" at bounding box center [616, 15] width 13 height 13
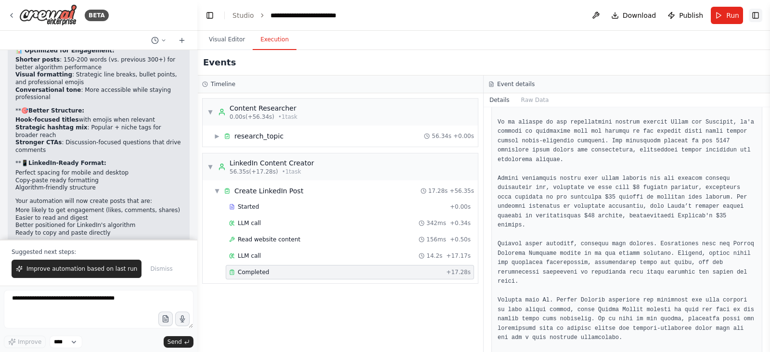
scroll to position [470, 0]
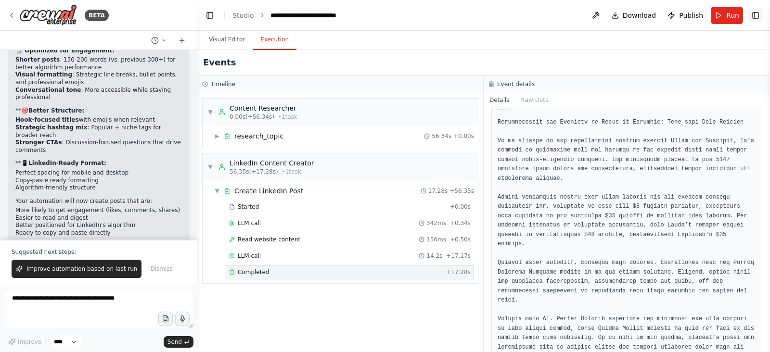
click at [615, 11] on button "Toggle Right Sidebar" at bounding box center [754, 15] width 13 height 13
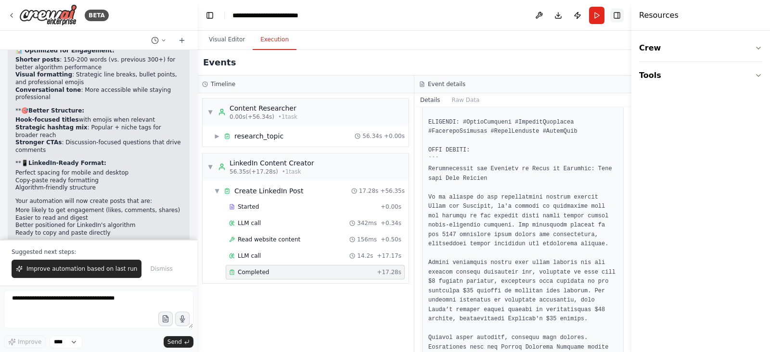
click at [615, 13] on button "Toggle Right Sidebar" at bounding box center [616, 15] width 13 height 13
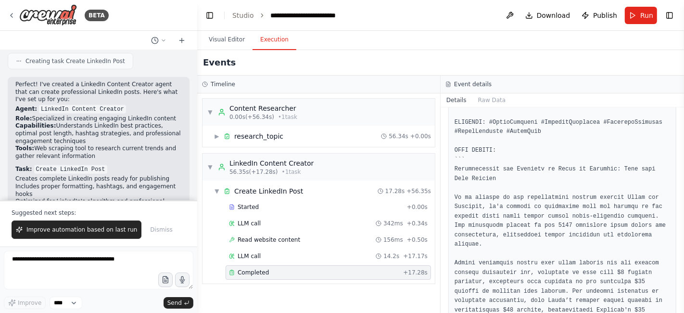
scroll to position [662, 0]
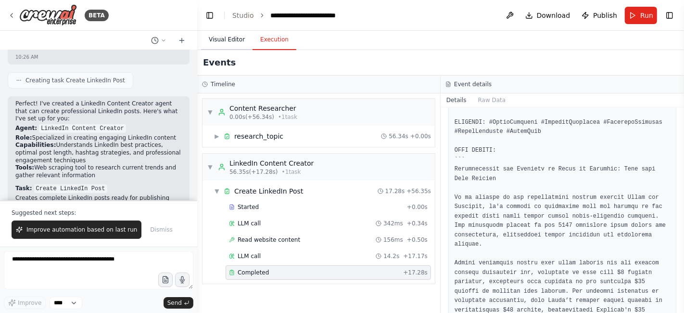
click at [233, 39] on button "Visual Editor" at bounding box center [226, 40] width 51 height 20
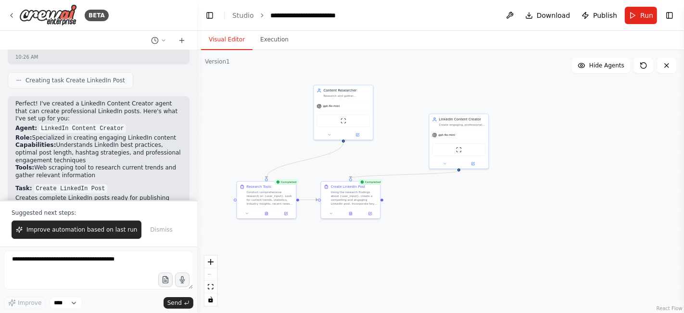
drag, startPoint x: 377, startPoint y: 244, endPoint x: 404, endPoint y: 236, distance: 28.6
click at [404, 236] on div ".deletable-edge-delete-btn { width: 20px; height: 20px; border: 0px solid #ffff…" at bounding box center [440, 181] width 487 height 263
click at [478, 163] on button at bounding box center [472, 163] width 27 height 6
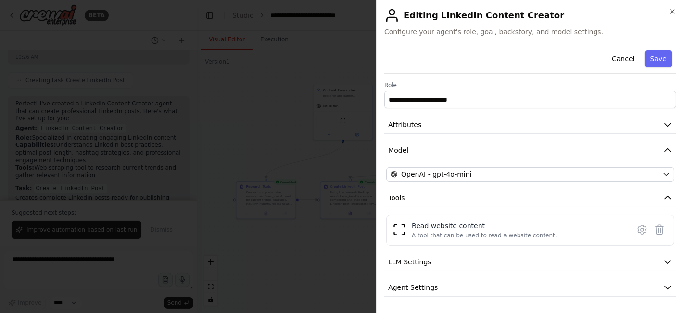
scroll to position [23, 0]
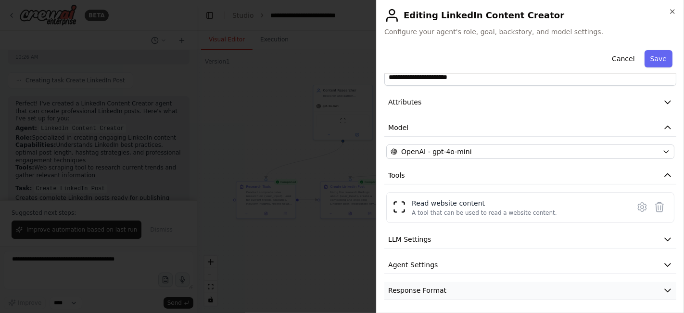
click at [468, 281] on button "Response Format" at bounding box center [530, 290] width 292 height 18
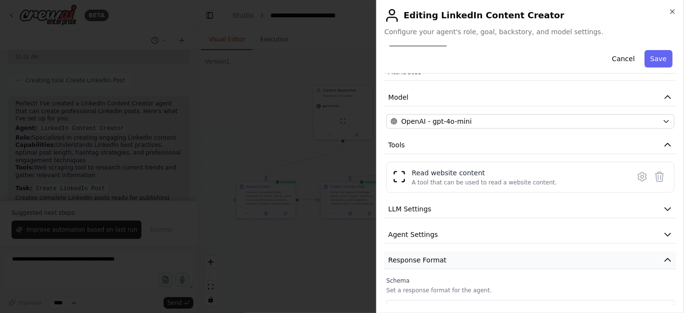
scroll to position [67, 0]
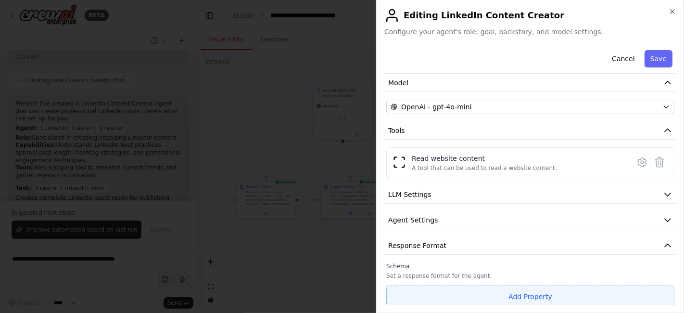
click at [525, 281] on button "Add Property" at bounding box center [530, 296] width 288 height 22
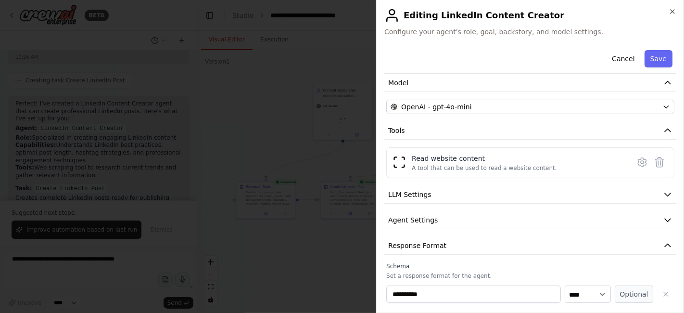
scroll to position [92, 0]
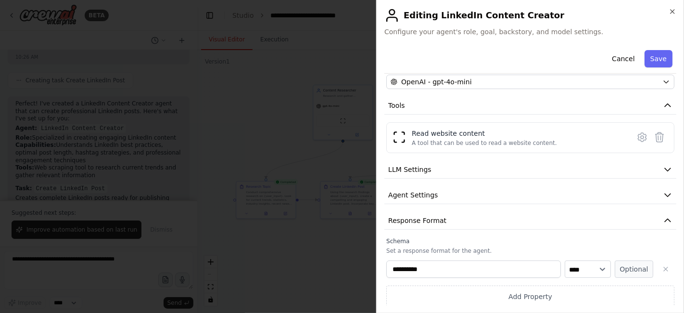
click at [531, 265] on input "**********" at bounding box center [473, 268] width 175 height 17
click at [580, 265] on select "**** ******* ******* **** ******" at bounding box center [588, 268] width 46 height 17
click at [615, 265] on icon "button" at bounding box center [666, 269] width 8 height 8
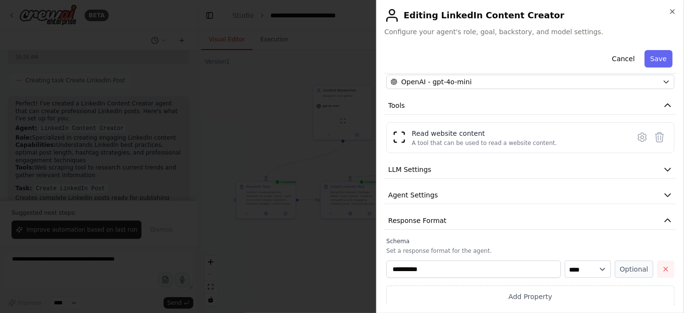
scroll to position [67, 0]
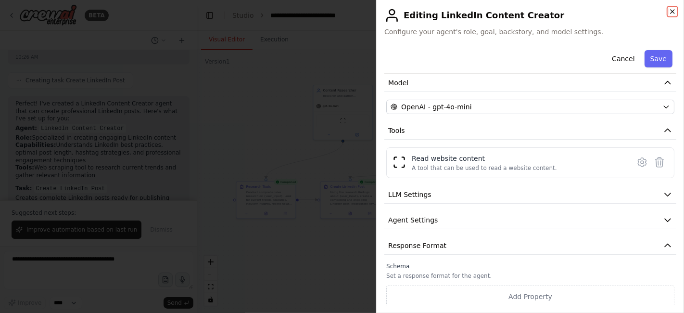
click at [615, 10] on icon "button" at bounding box center [673, 12] width 8 height 8
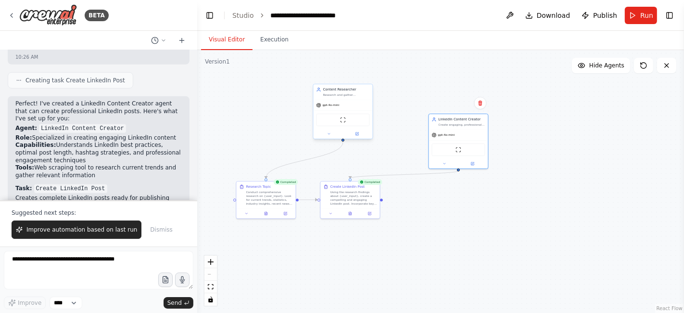
click at [331, 112] on div "ScrapeWebsiteTool" at bounding box center [343, 120] width 59 height 19
click at [265, 205] on div "Research Topic Conduct comprehensive research on {user_input}. Look for current…" at bounding box center [266, 193] width 59 height 27
click at [286, 215] on div at bounding box center [266, 212] width 59 height 10
click at [285, 214] on icon at bounding box center [285, 212] width 3 height 3
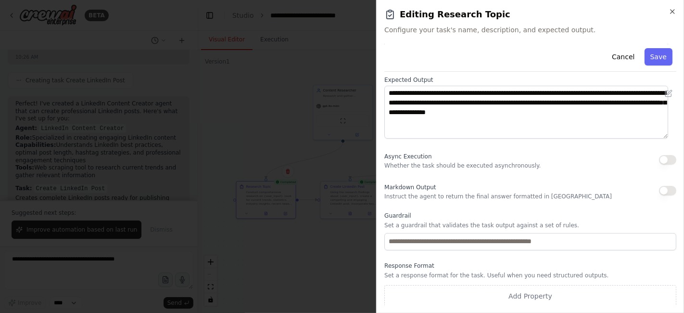
scroll to position [120, 0]
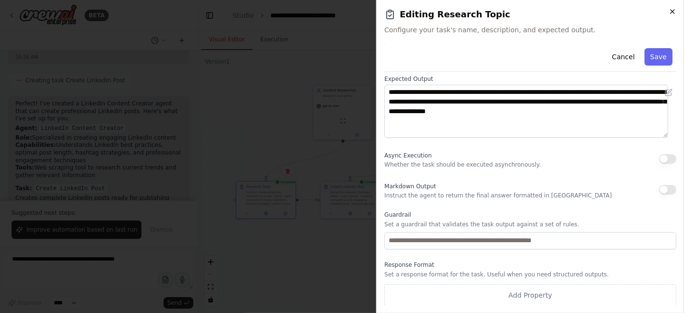
click at [615, 10] on icon "button" at bounding box center [673, 12] width 8 height 8
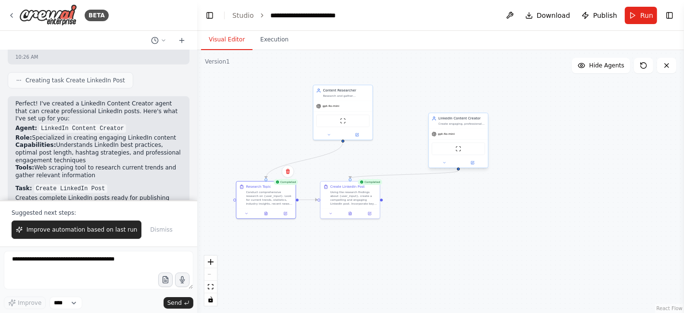
click at [460, 129] on div "gpt-4o-mini" at bounding box center [458, 134] width 59 height 11
click at [476, 163] on button at bounding box center [472, 163] width 27 height 6
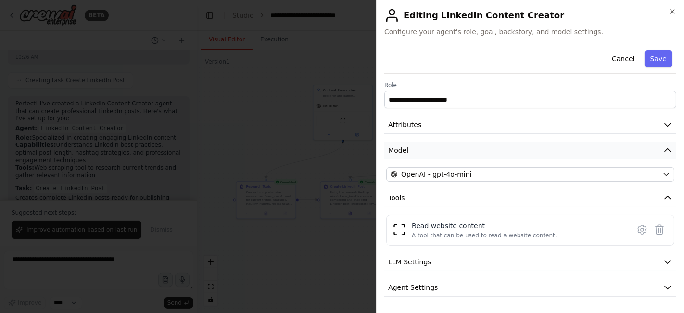
scroll to position [23, 0]
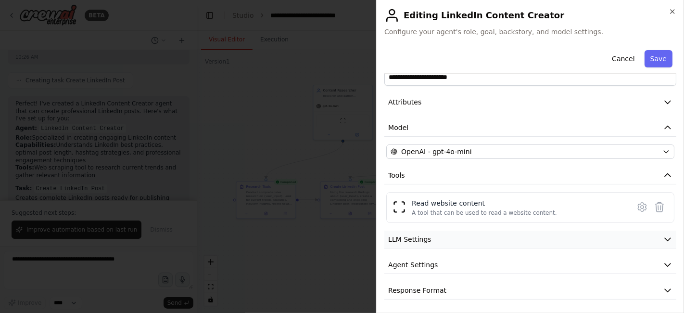
click at [479, 246] on button "LLM Settings" at bounding box center [530, 239] width 292 height 18
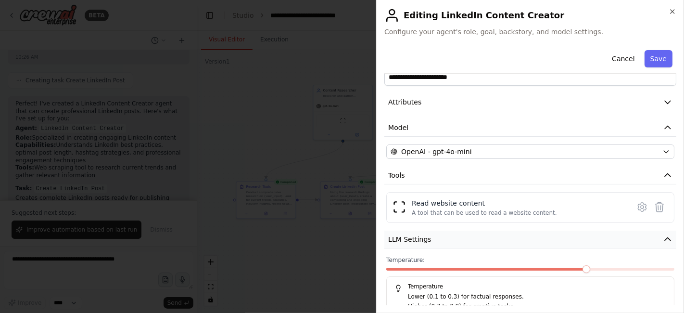
scroll to position [91, 0]
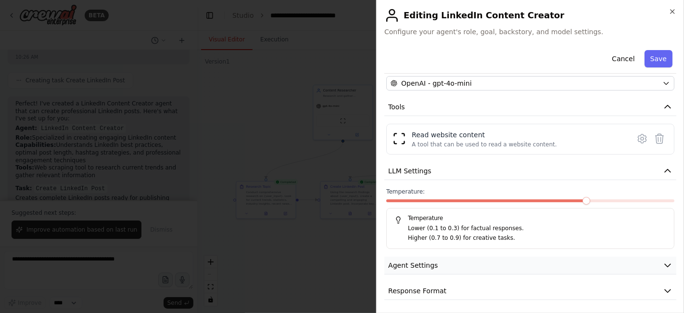
click at [427, 263] on span "Agent Settings" at bounding box center [413, 265] width 50 height 10
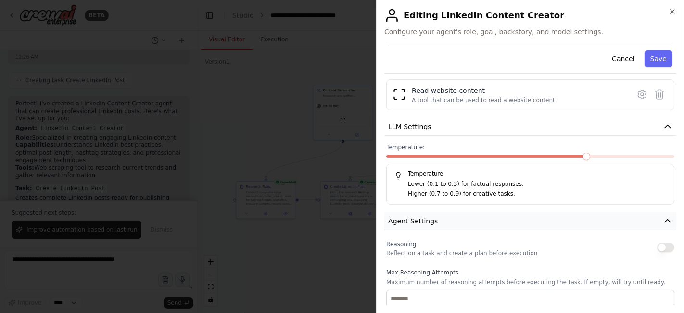
scroll to position [0, 0]
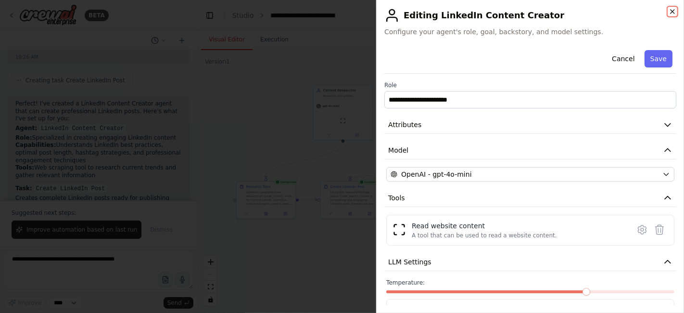
click at [615, 8] on icon "button" at bounding box center [673, 12] width 8 height 8
